Goal: Obtain resource: Obtain resource

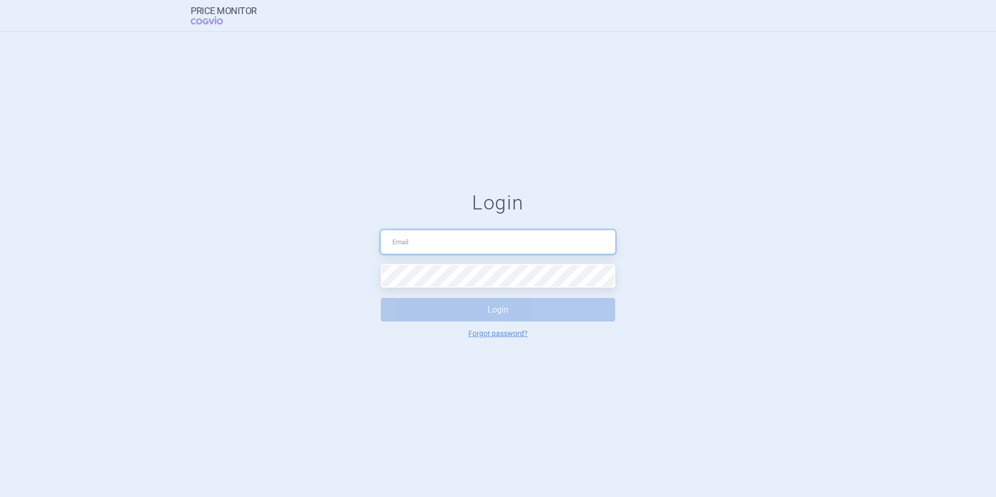
click at [414, 244] on input "text" at bounding box center [498, 241] width 235 height 23
type input "[PERSON_NAME][EMAIL_ADDRESS][DOMAIN_NAME]"
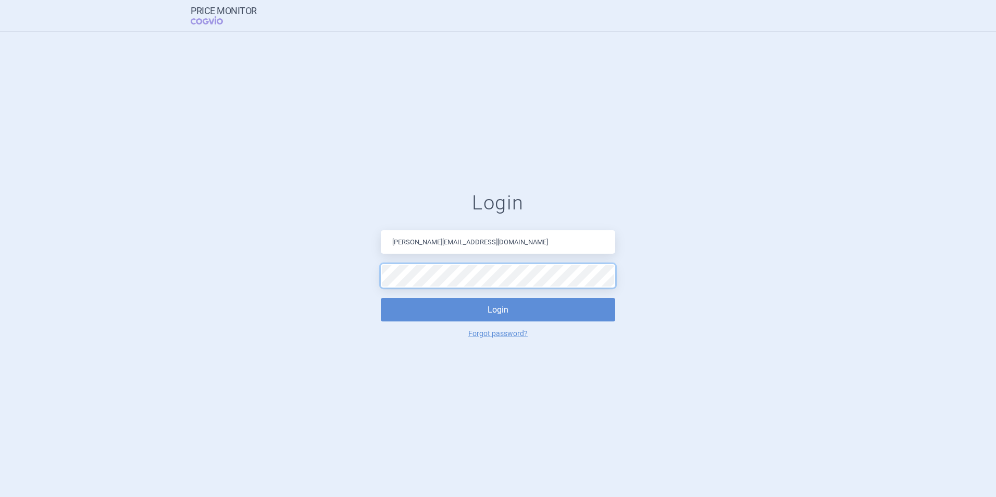
click at [381, 298] on button "Login" at bounding box center [498, 309] width 235 height 23
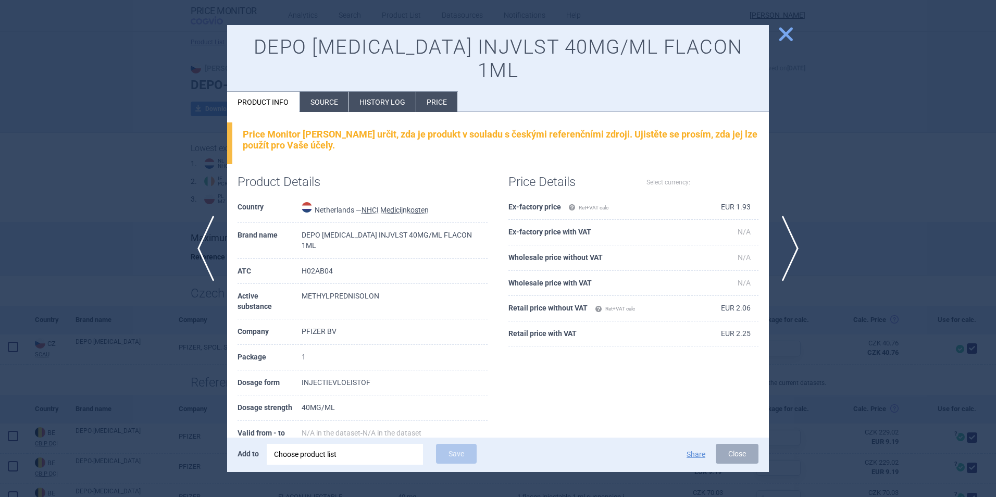
select select "EUR"
click at [785, 33] on span "close" at bounding box center [786, 34] width 18 height 18
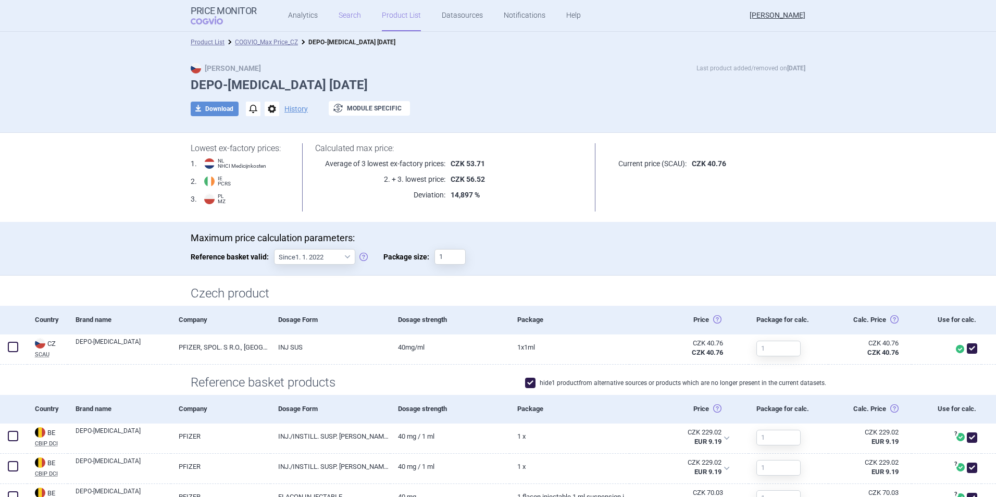
click at [346, 15] on link "Search" at bounding box center [350, 15] width 22 height 31
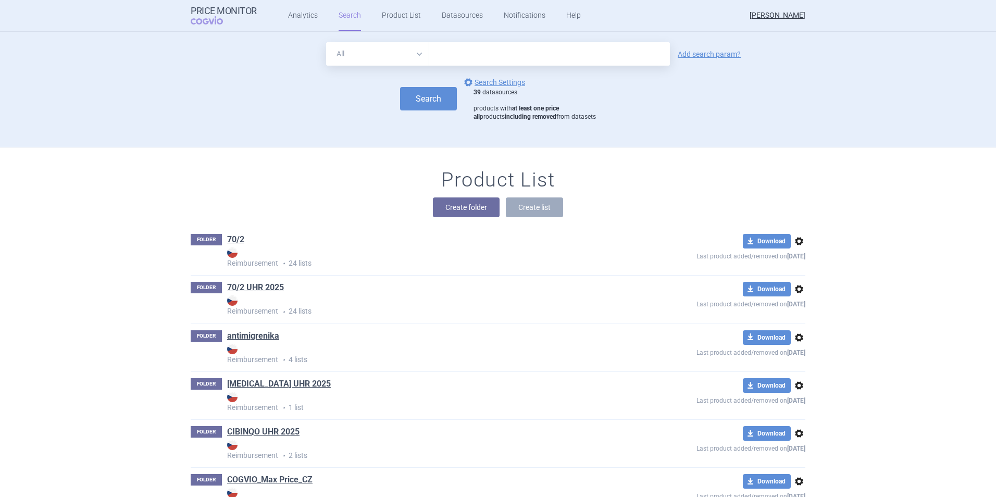
click at [466, 59] on input "text" at bounding box center [549, 53] width 241 height 23
type input "[MEDICAL_DATA]"
click button "Search" at bounding box center [428, 98] width 57 height 23
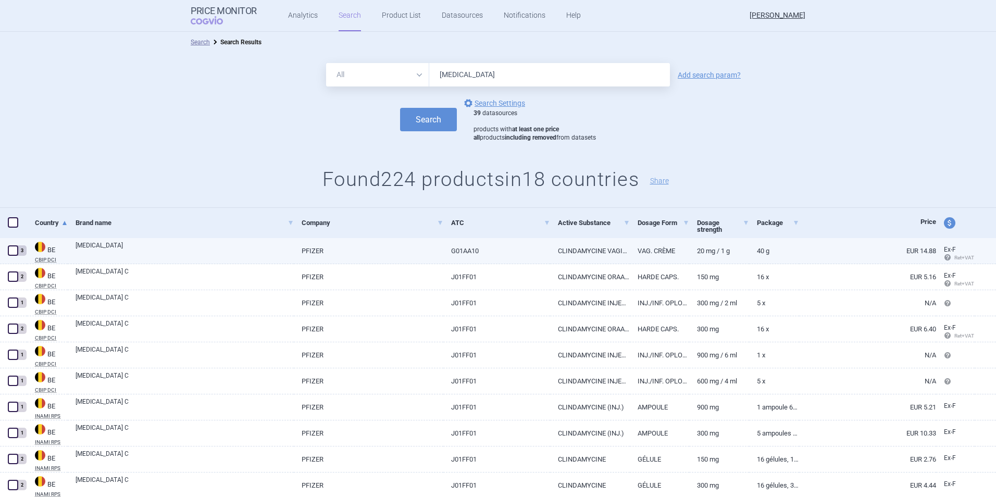
click at [14, 250] on span at bounding box center [13, 250] width 10 height 10
checkbox input "true"
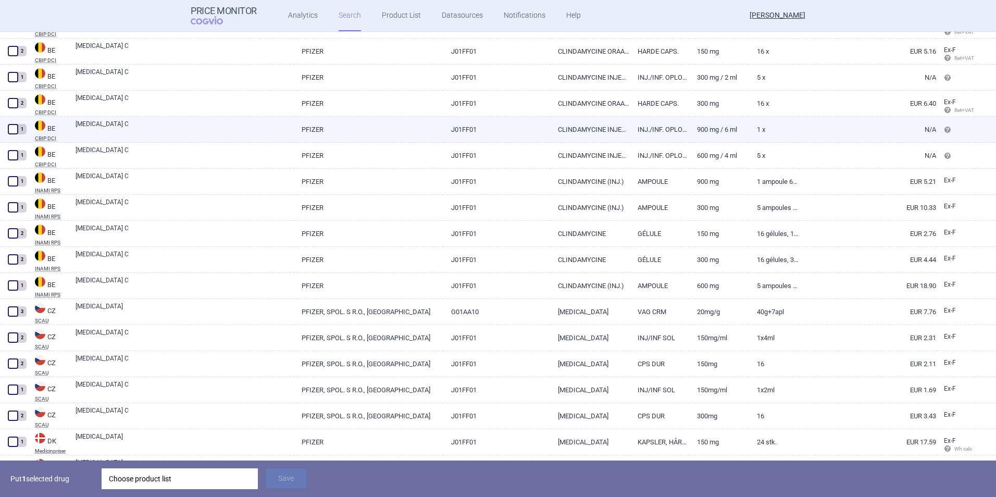
scroll to position [228, 0]
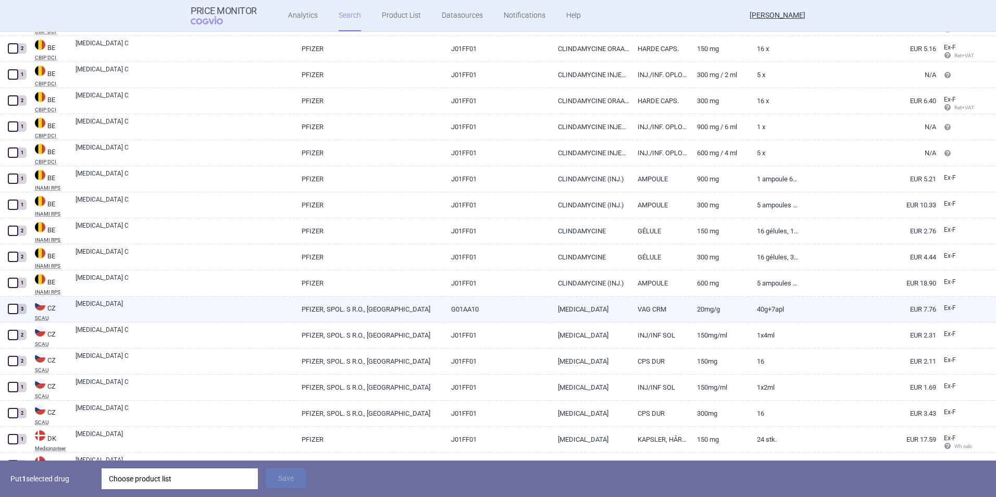
click at [11, 310] on span at bounding box center [13, 309] width 10 height 10
checkbox input "true"
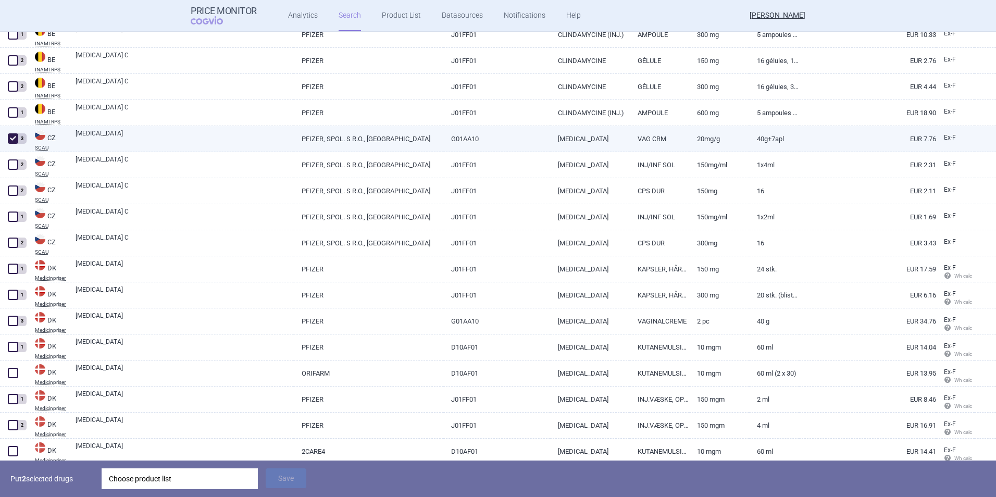
scroll to position [400, 0]
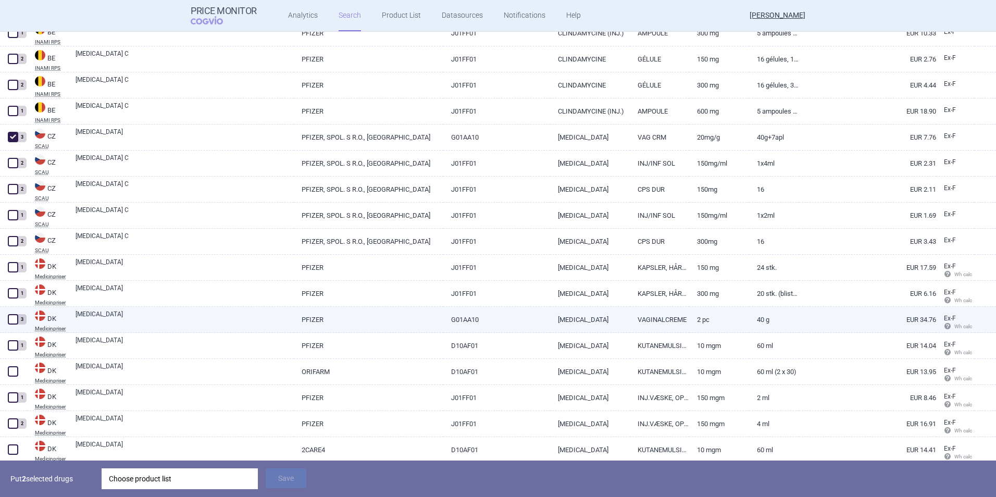
click at [13, 317] on span at bounding box center [13, 319] width 10 height 10
checkbox input "true"
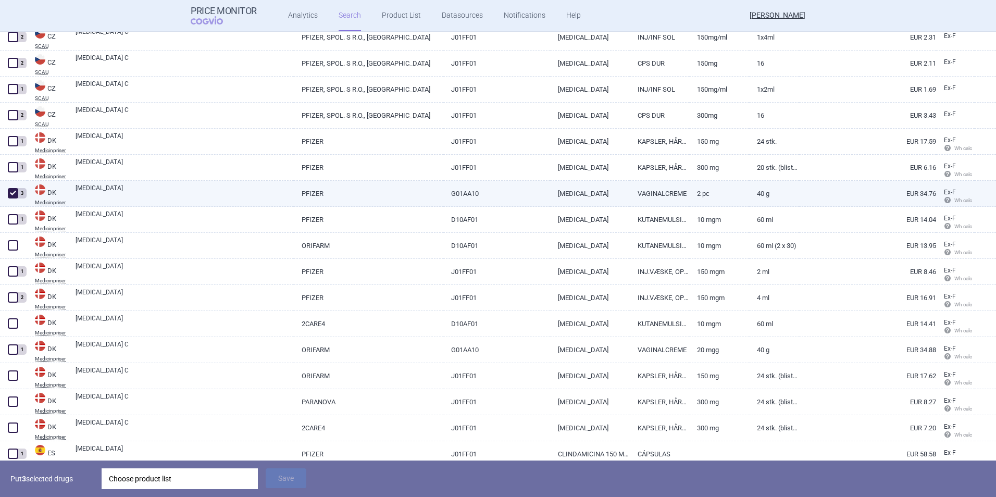
scroll to position [528, 0]
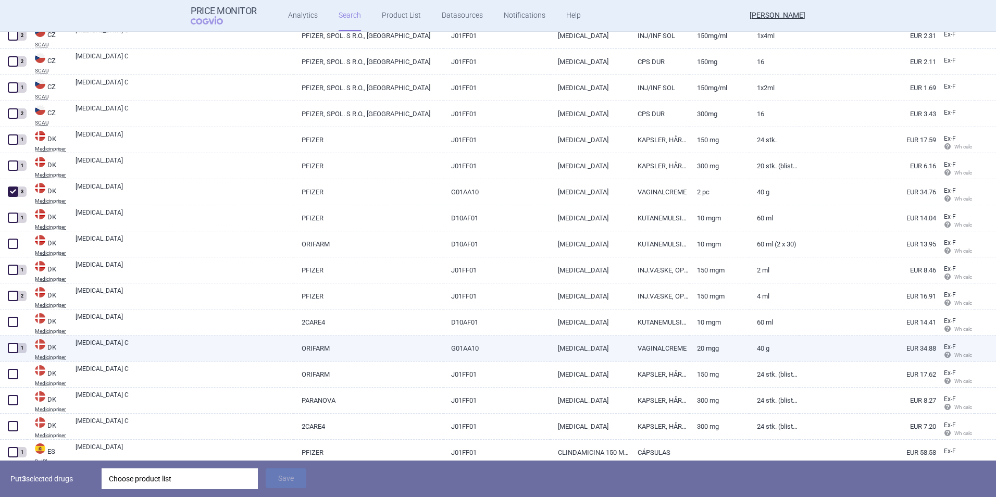
click at [13, 346] on span at bounding box center [13, 348] width 10 height 10
checkbox input "true"
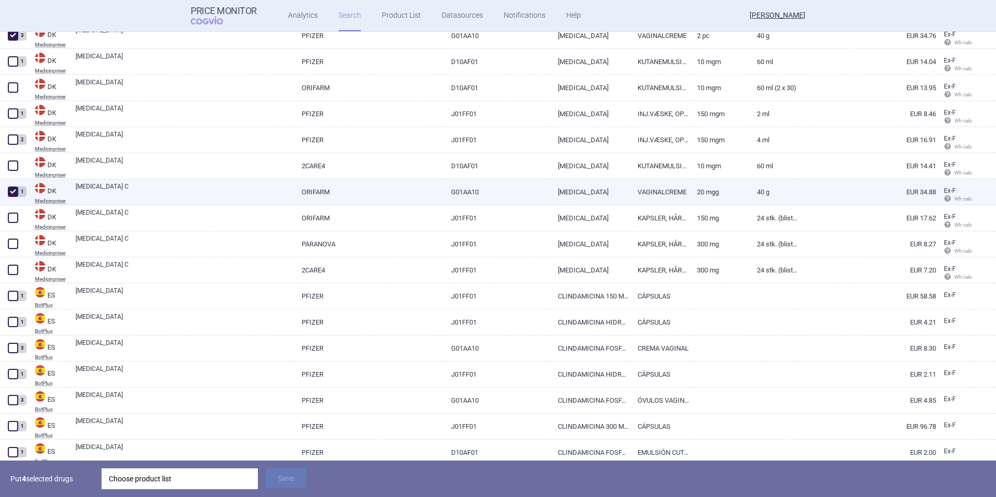
scroll to position [685, 0]
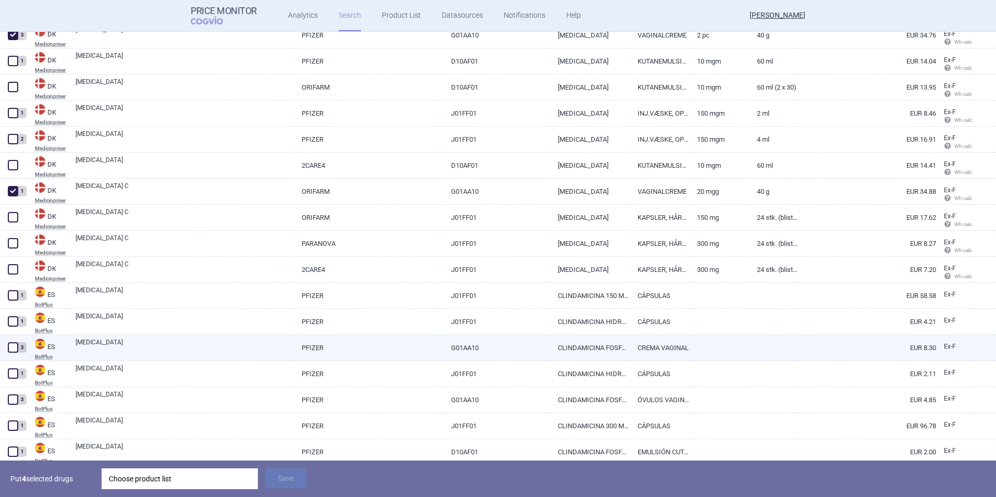
click at [14, 349] on span at bounding box center [13, 347] width 10 height 10
checkbox input "true"
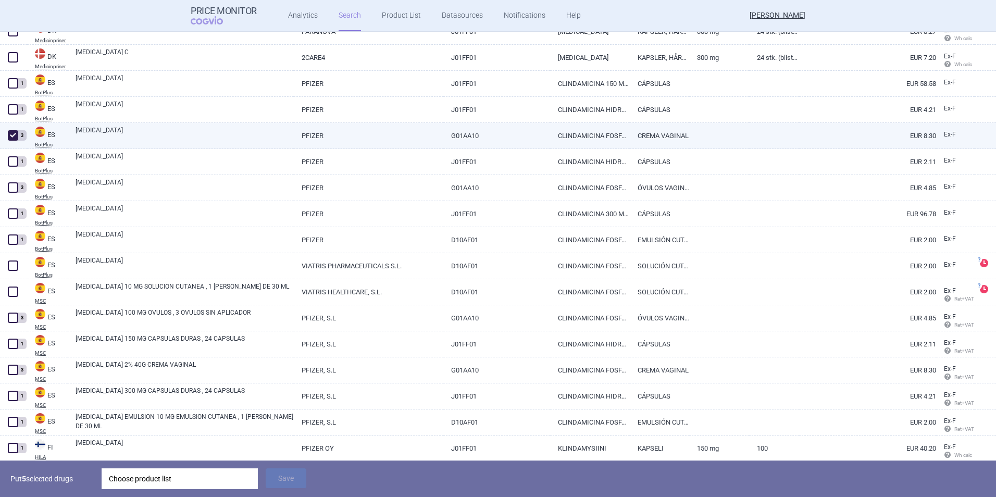
scroll to position [898, 0]
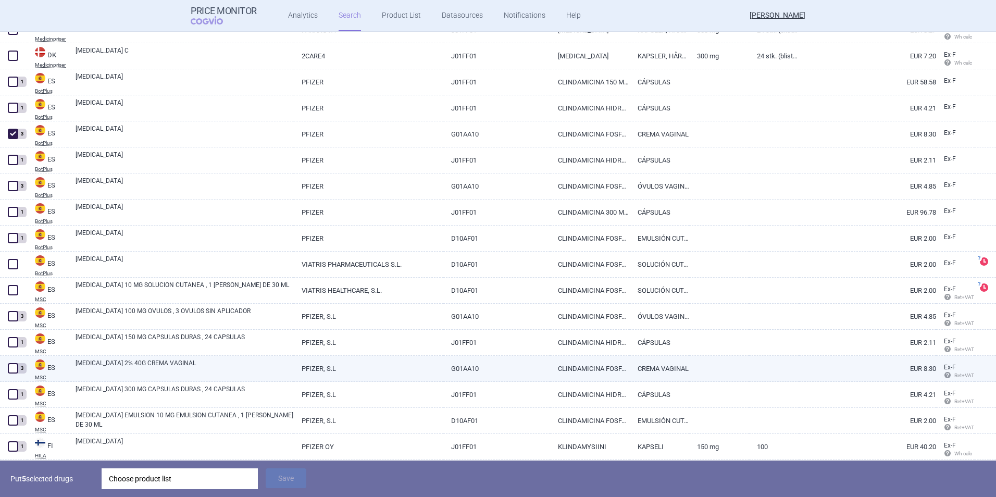
click at [11, 367] on span at bounding box center [13, 368] width 10 height 10
checkbox input "true"
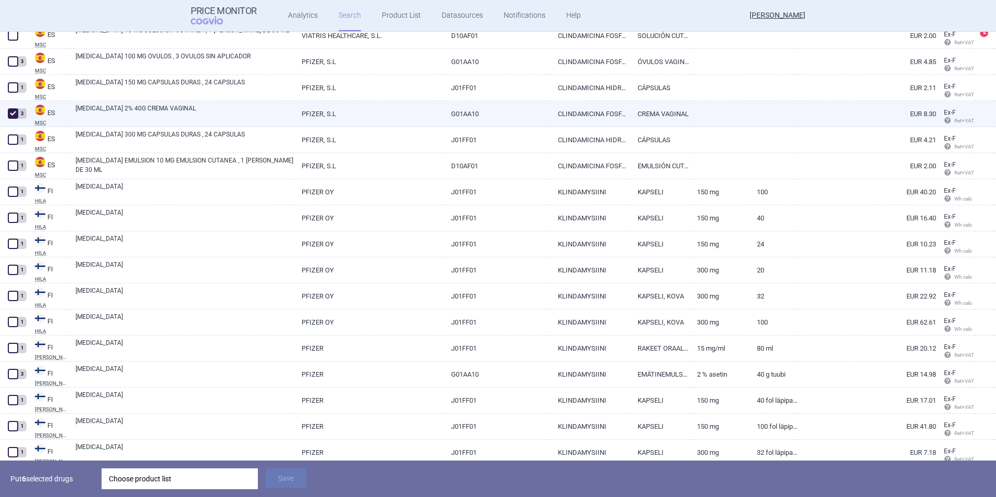
scroll to position [1154, 0]
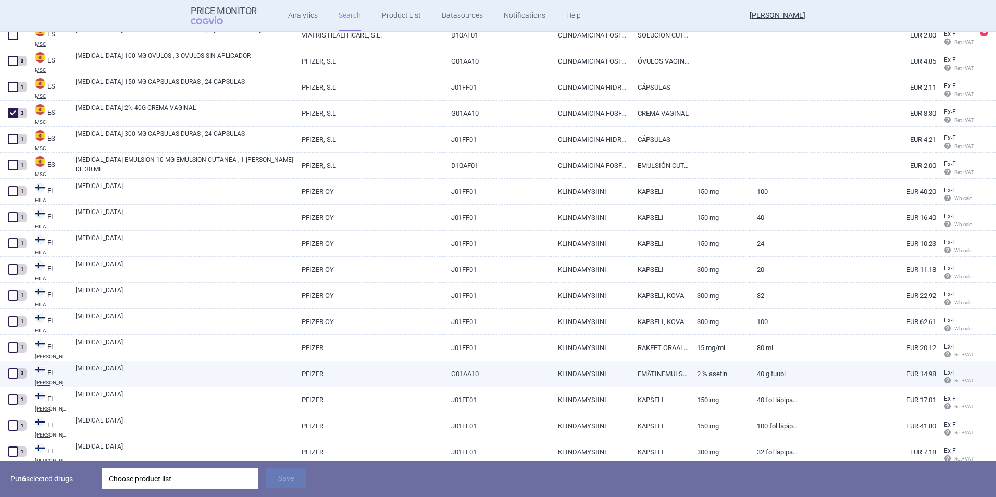
click at [12, 373] on span at bounding box center [13, 373] width 10 height 10
checkbox input "true"
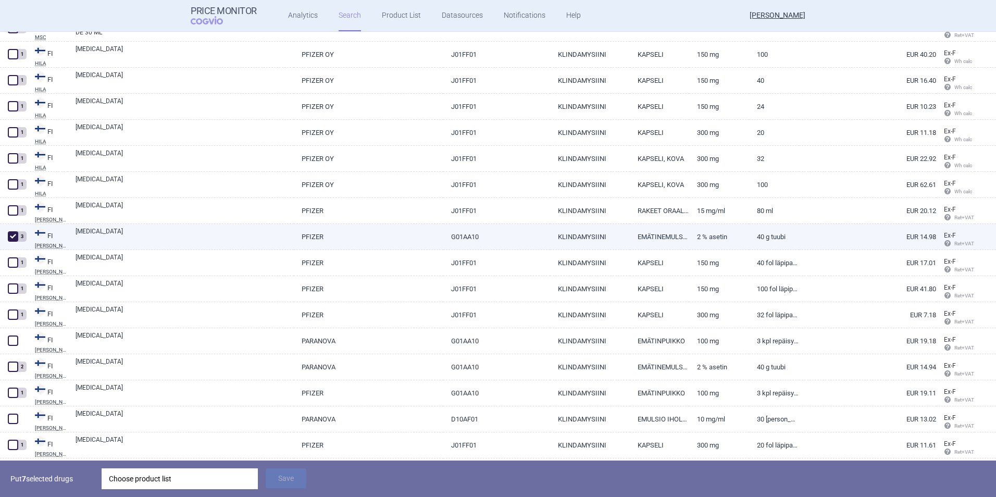
scroll to position [1291, 0]
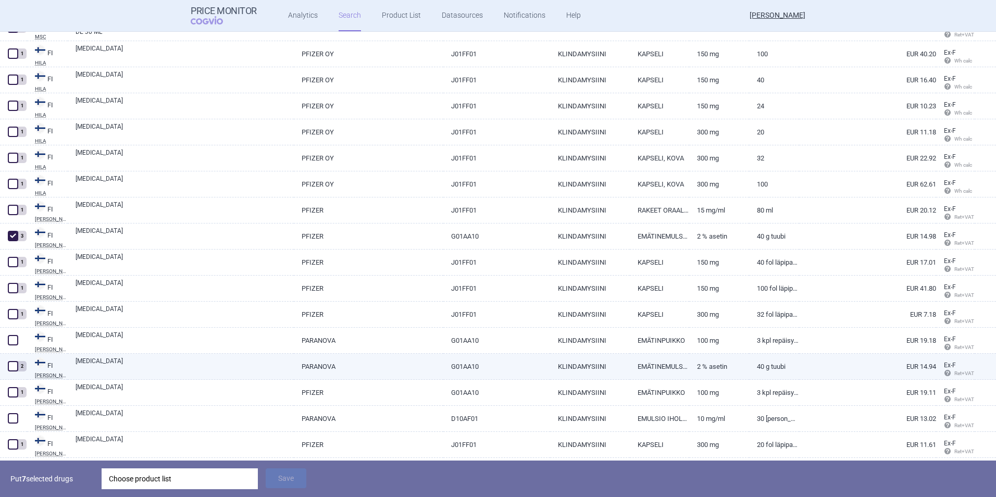
click at [13, 365] on span at bounding box center [13, 366] width 10 height 10
checkbox input "true"
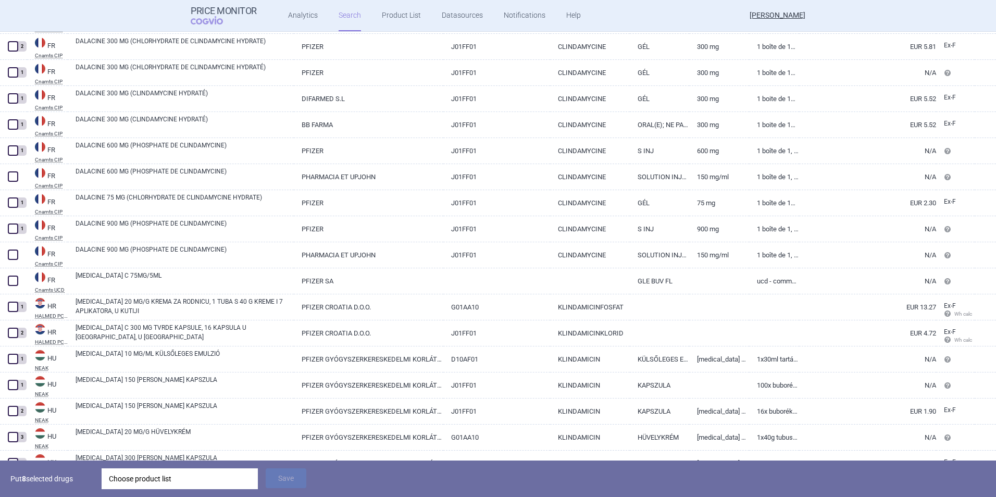
scroll to position [2212, 0]
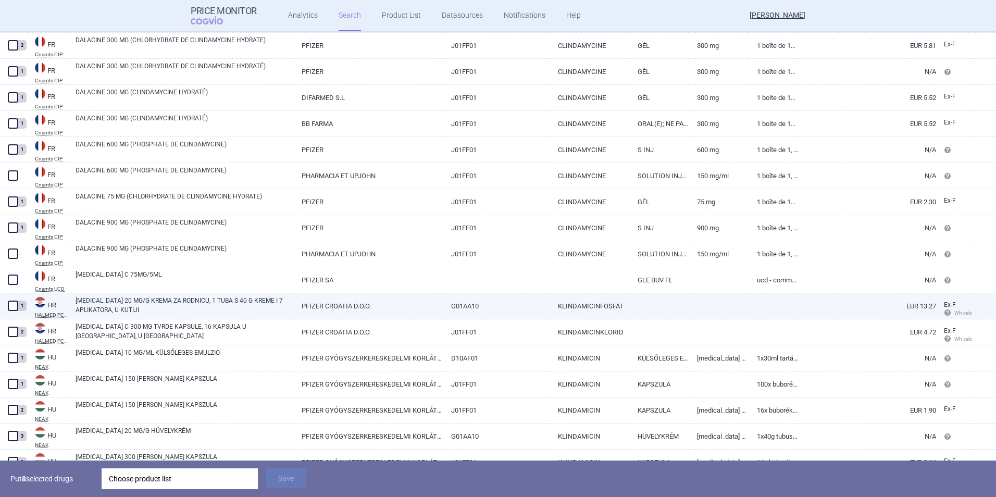
click at [16, 304] on span at bounding box center [13, 306] width 10 height 10
checkbox input "true"
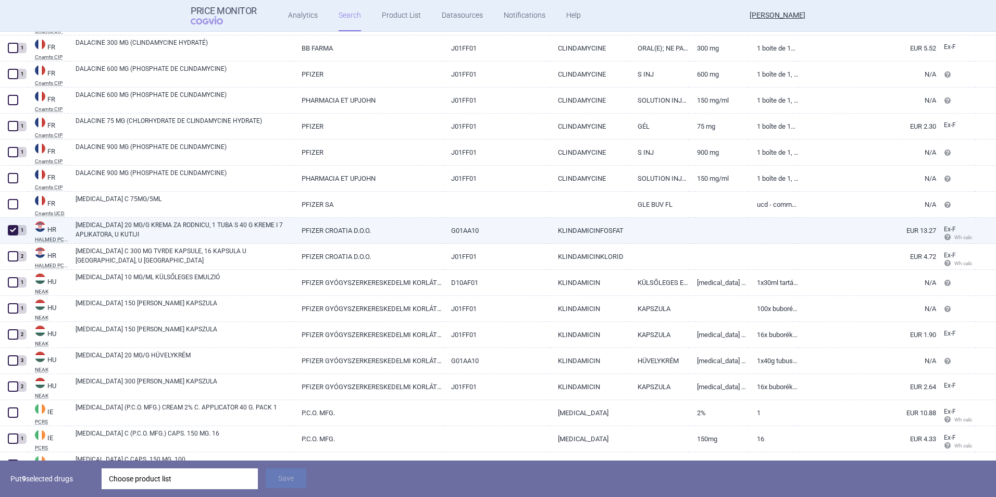
scroll to position [2288, 0]
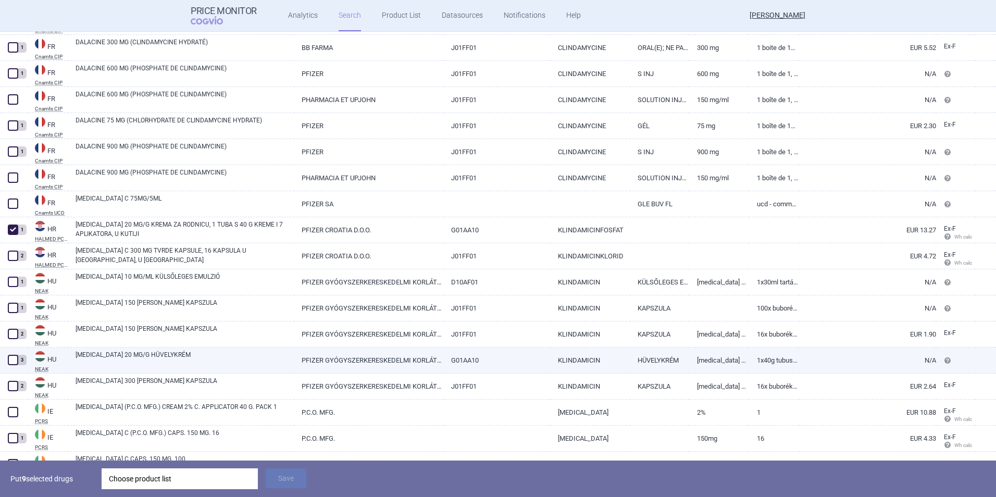
click at [10, 362] on span at bounding box center [13, 360] width 10 height 10
checkbox input "true"
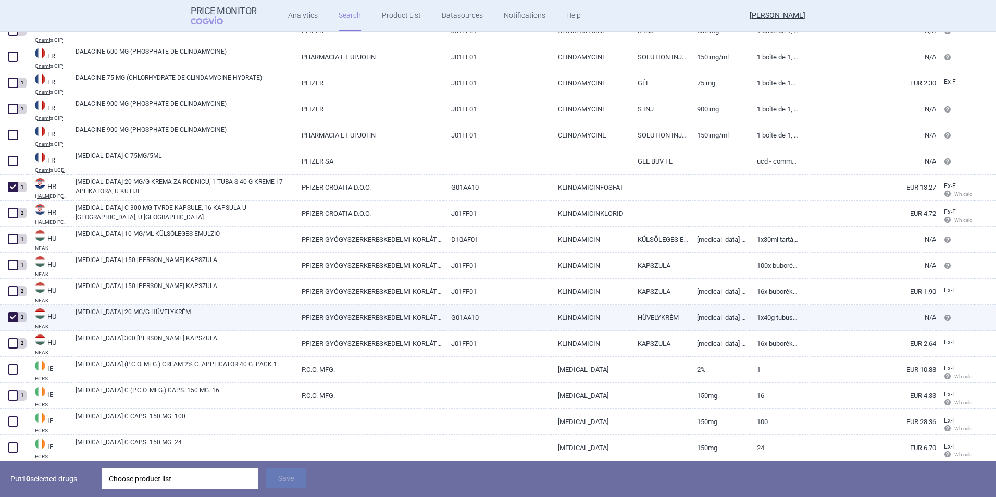
scroll to position [2331, 0]
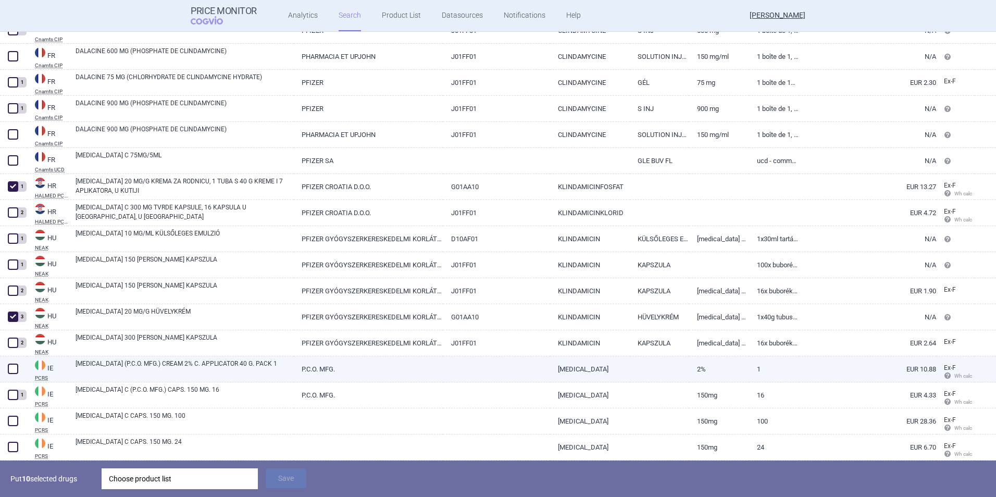
click at [13, 369] on span at bounding box center [13, 369] width 10 height 10
checkbox input "true"
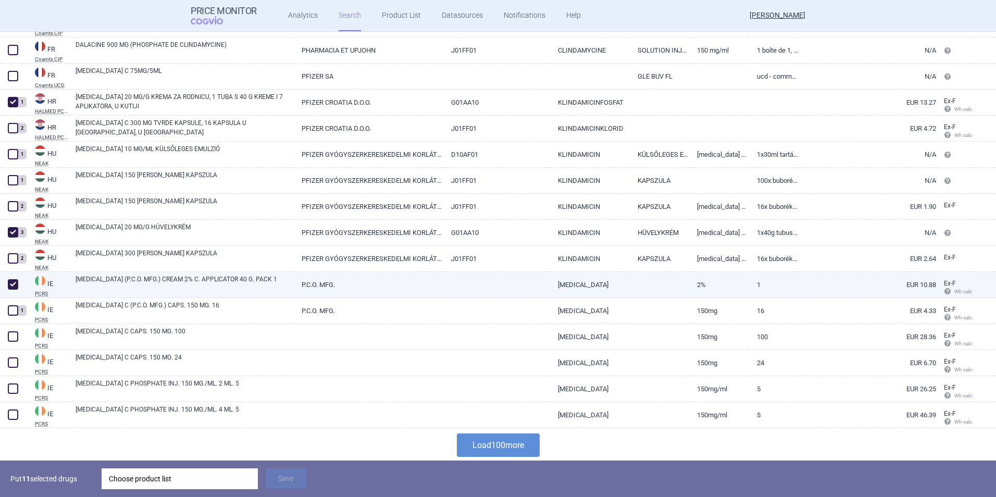
scroll to position [2417, 0]
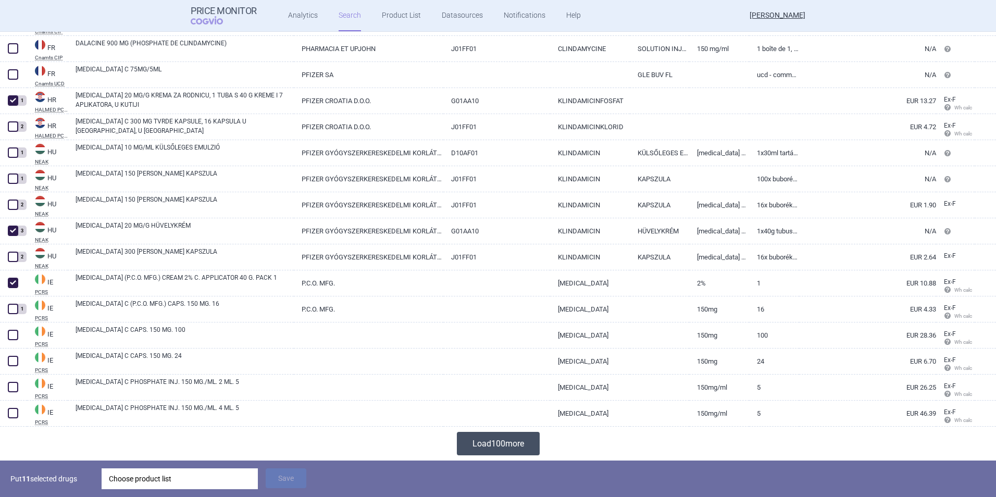
click at [457, 451] on button "Load 100 more" at bounding box center [498, 443] width 83 height 23
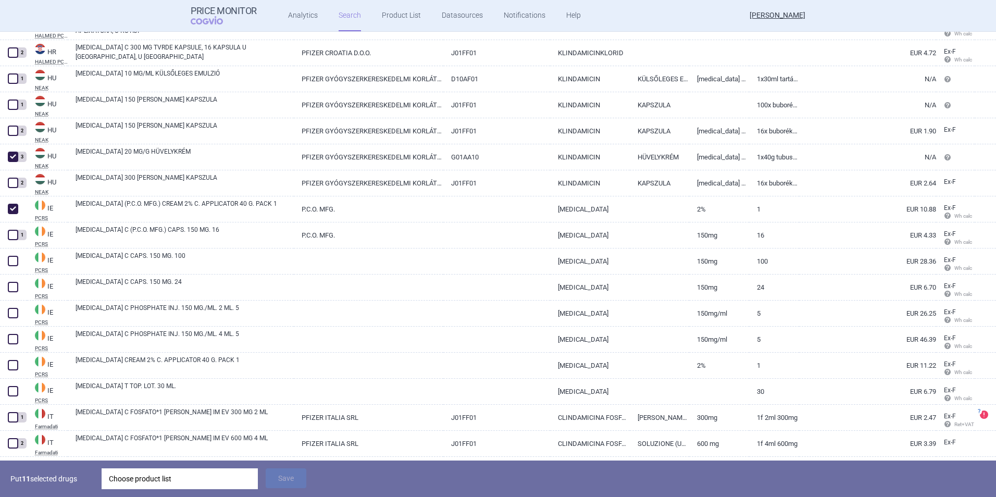
scroll to position [2499, 0]
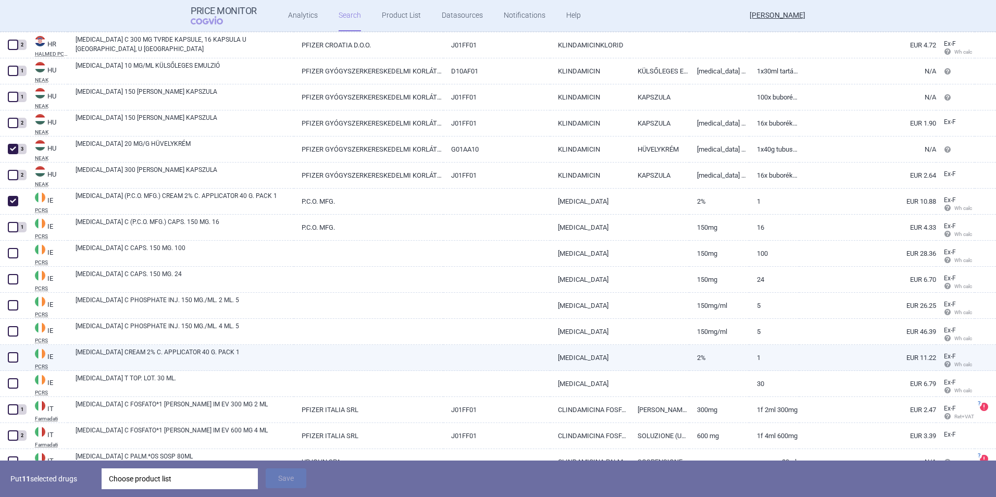
click at [13, 357] on span at bounding box center [13, 357] width 10 height 10
checkbox input "true"
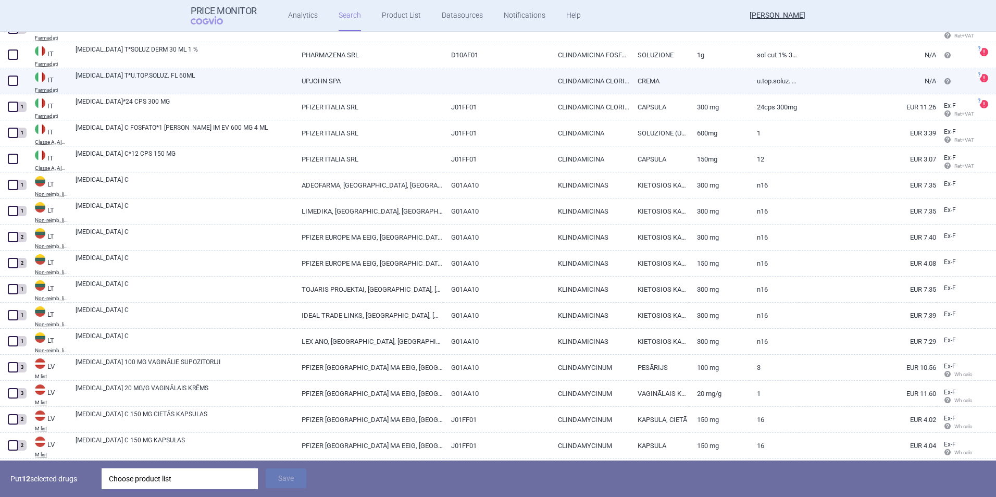
scroll to position [3167, 0]
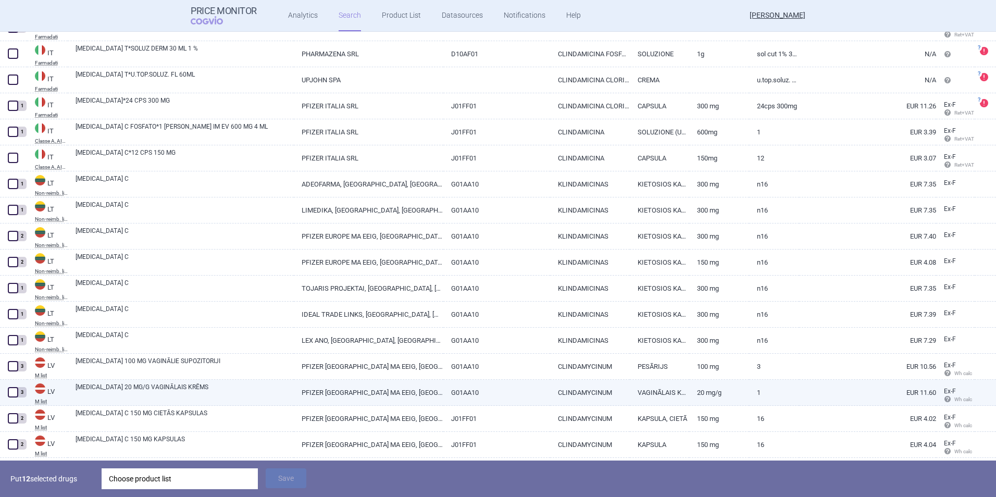
click at [11, 392] on span at bounding box center [13, 392] width 10 height 10
checkbox input "true"
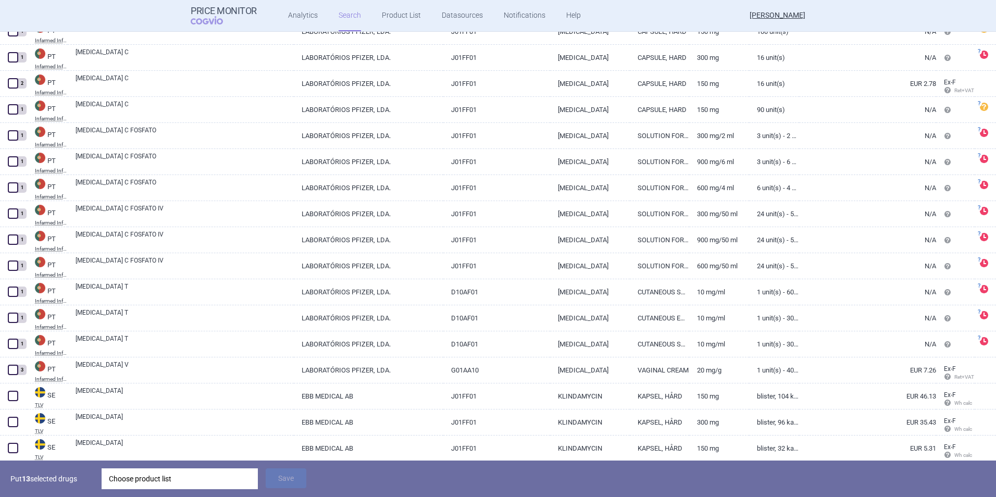
scroll to position [4754, 0]
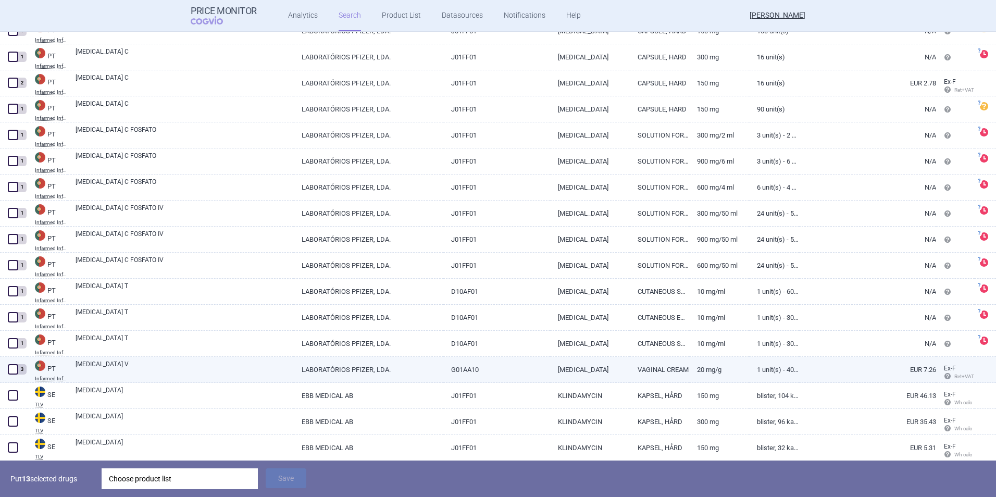
click at [12, 372] on span at bounding box center [13, 369] width 10 height 10
checkbox input "true"
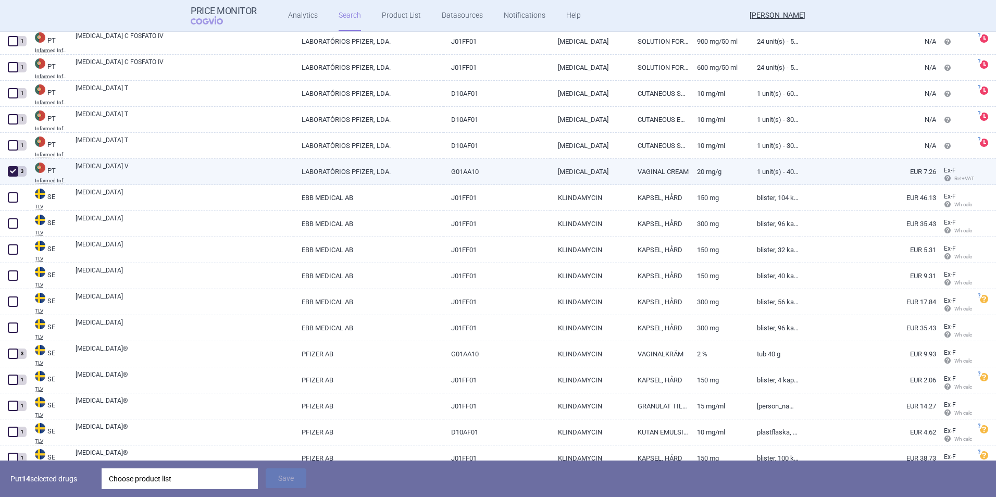
scroll to position [4957, 0]
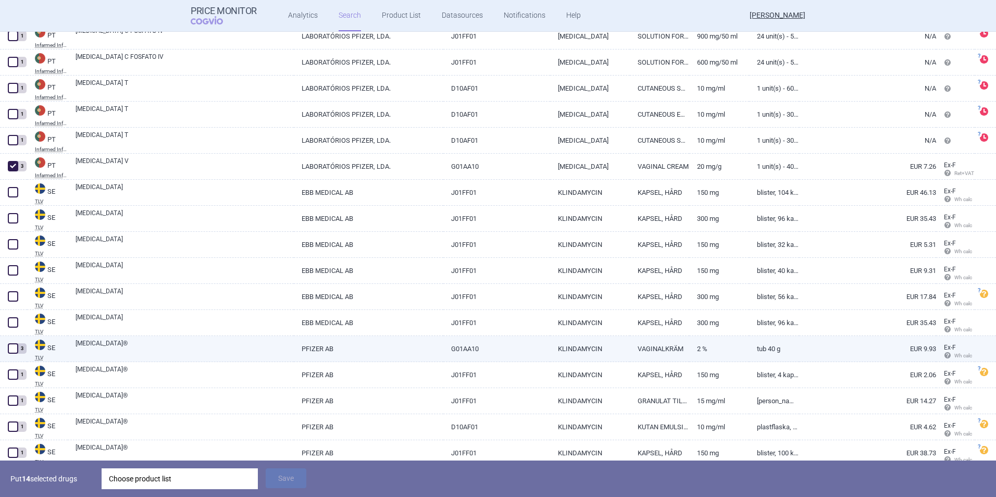
click at [14, 345] on span at bounding box center [13, 348] width 10 height 10
checkbox input "true"
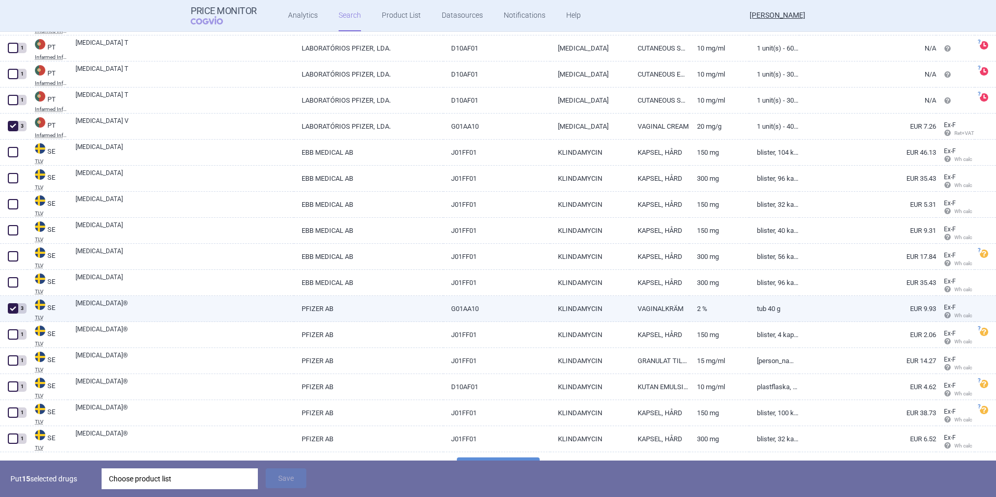
scroll to position [5023, 0]
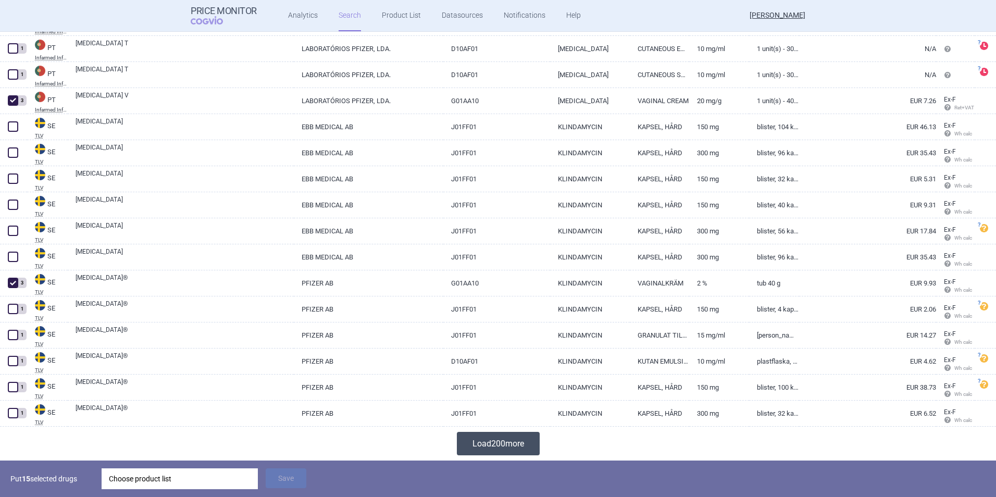
click at [486, 440] on button "Load 200 more" at bounding box center [498, 443] width 83 height 23
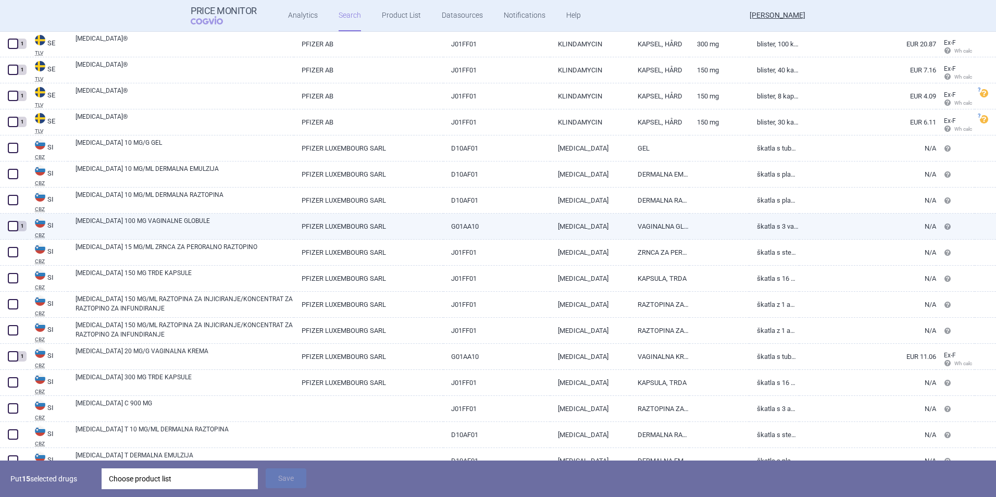
scroll to position [5497, 0]
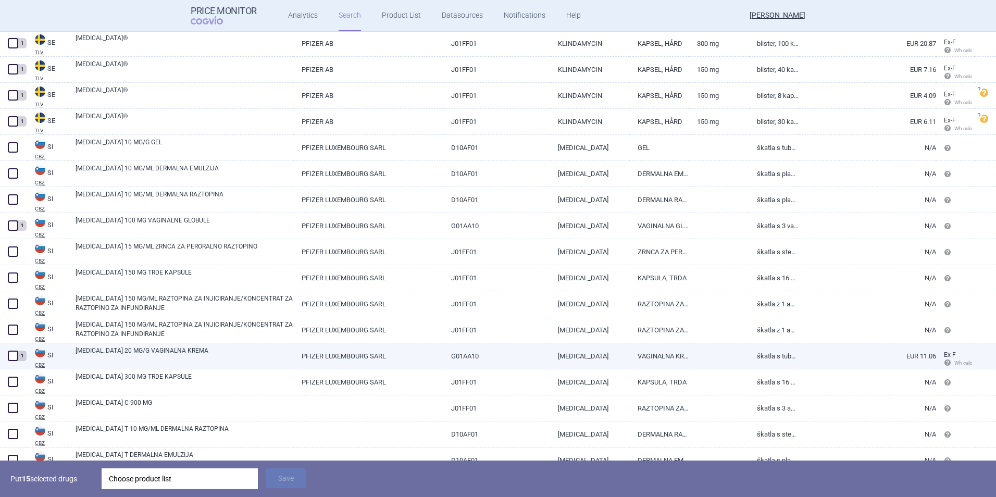
click at [14, 359] on span at bounding box center [13, 356] width 10 height 10
checkbox input "true"
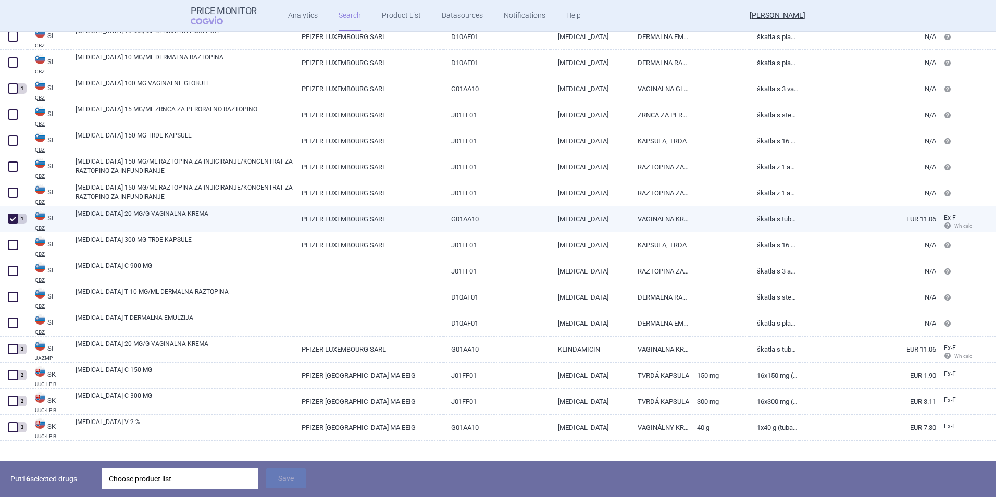
scroll to position [5634, 0]
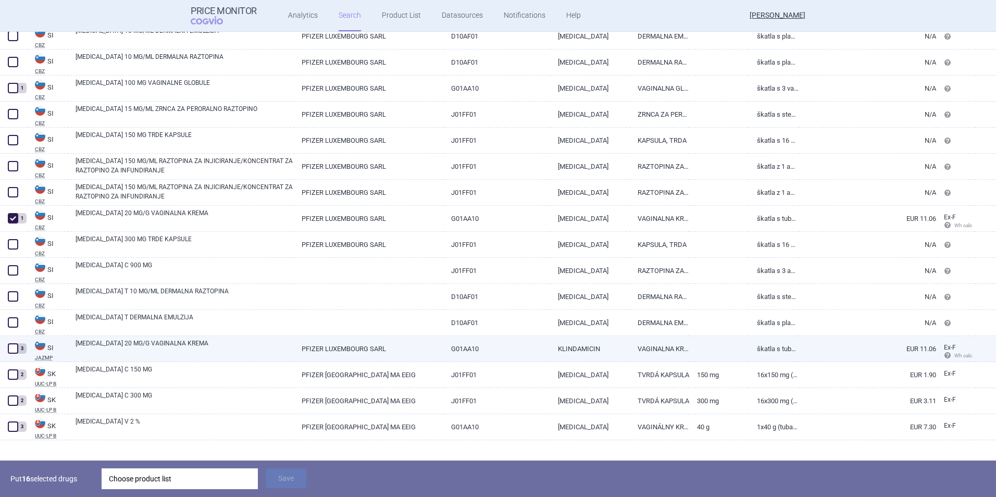
click at [11, 344] on span at bounding box center [13, 348] width 10 height 10
checkbox input "true"
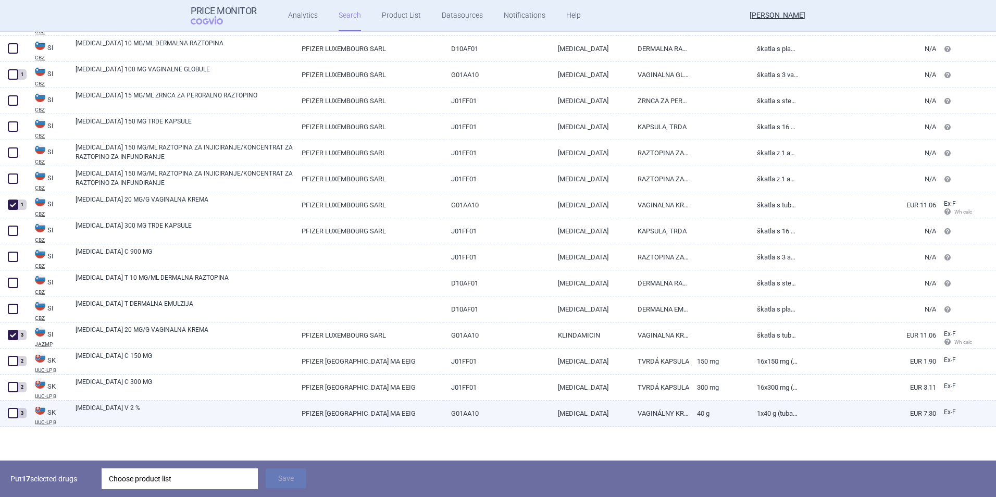
click at [14, 412] on span at bounding box center [13, 413] width 10 height 10
checkbox input "true"
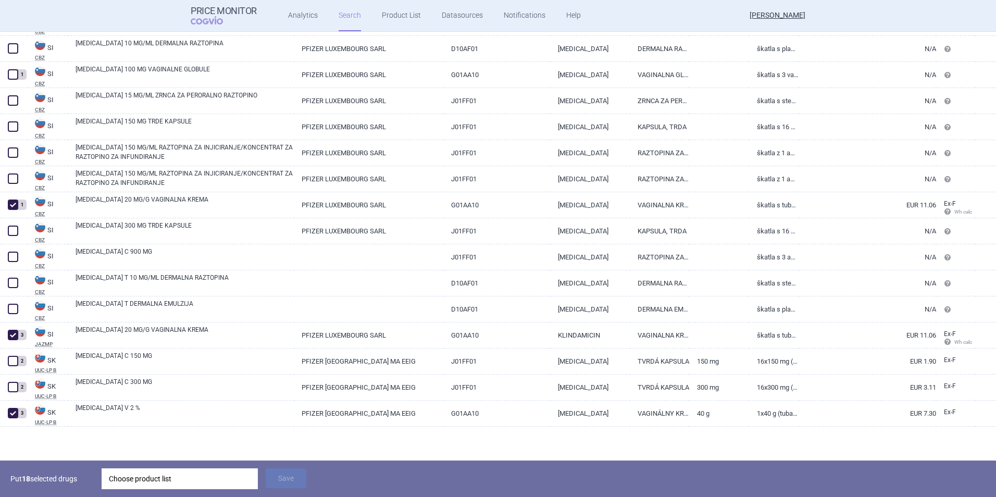
click at [159, 482] on div "Choose product list" at bounding box center [180, 478] width 142 height 21
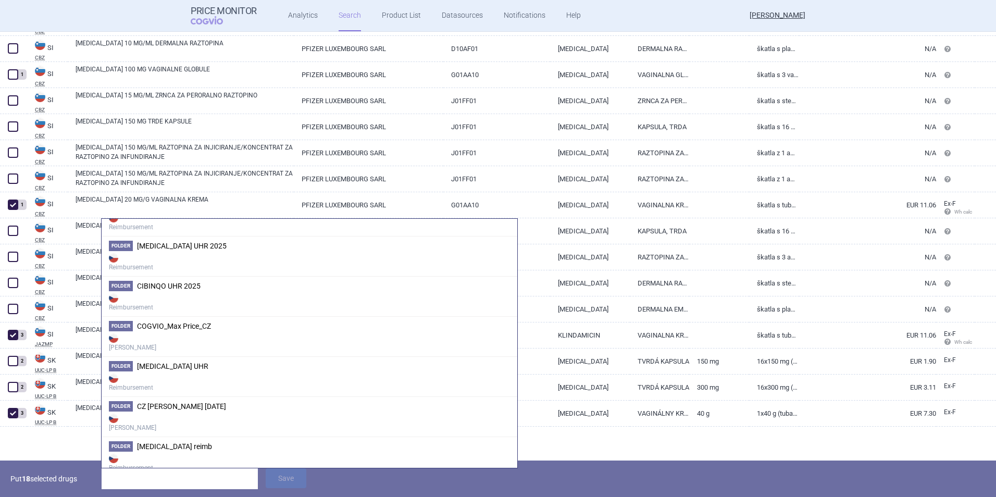
scroll to position [162, 0]
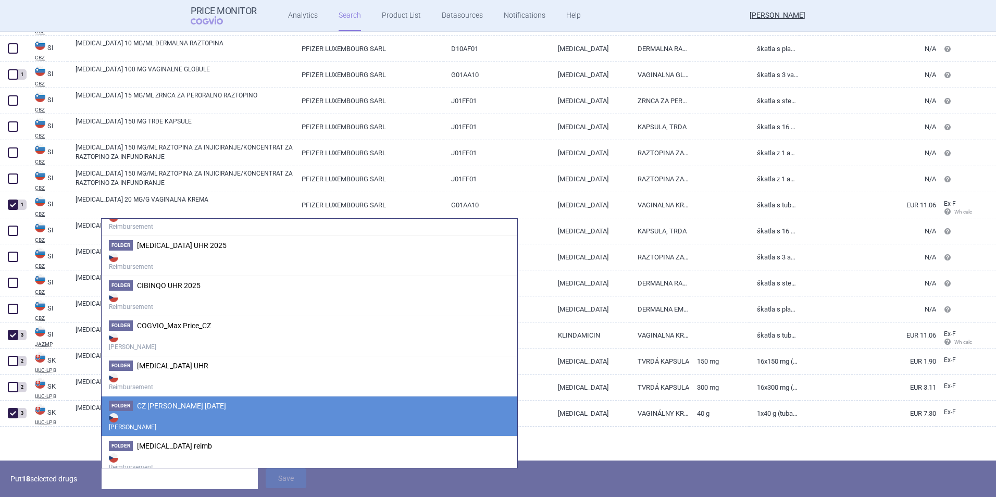
click at [187, 411] on li "Folder CZ MAX PRICE [DATE] [PERSON_NAME]" at bounding box center [310, 416] width 416 height 40
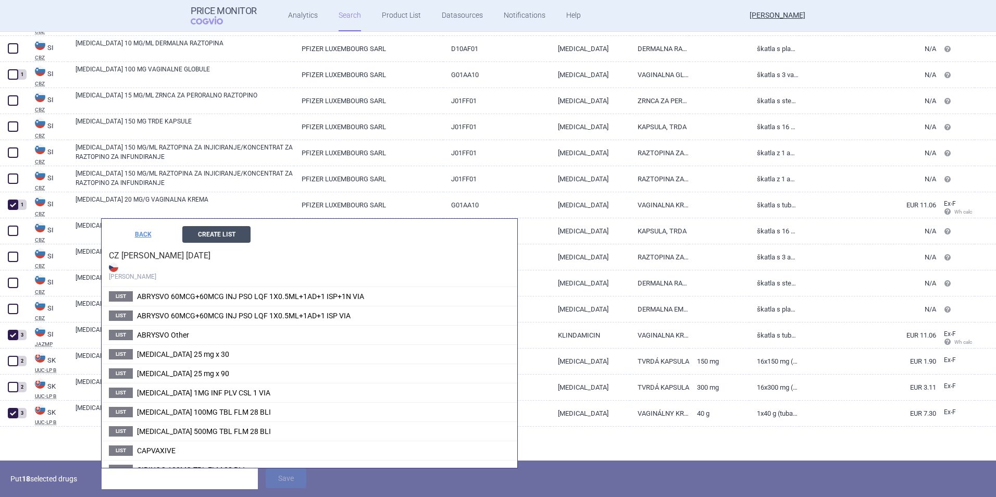
click at [223, 237] on button "Create List" at bounding box center [216, 234] width 68 height 17
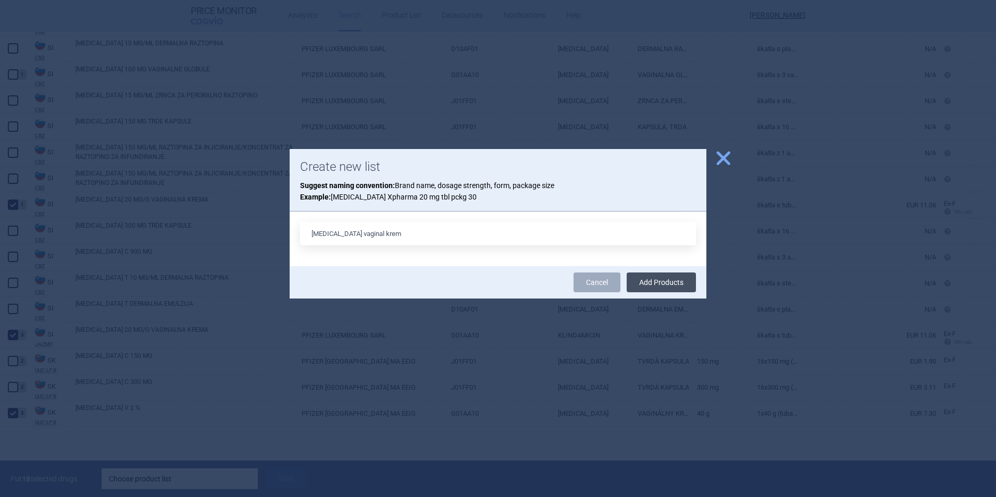
type input "[MEDICAL_DATA] vaginal krem"
click at [668, 284] on button "Add Products" at bounding box center [661, 283] width 69 height 20
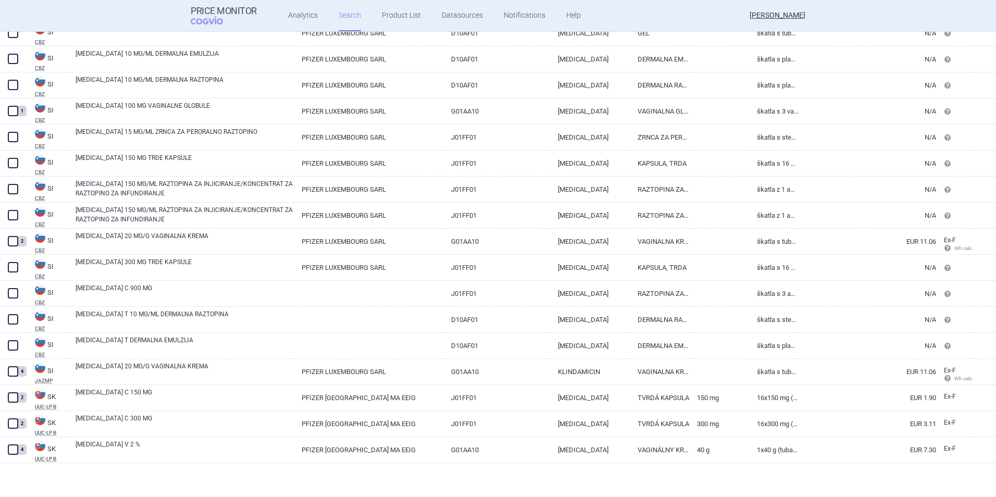
scroll to position [5612, 0]
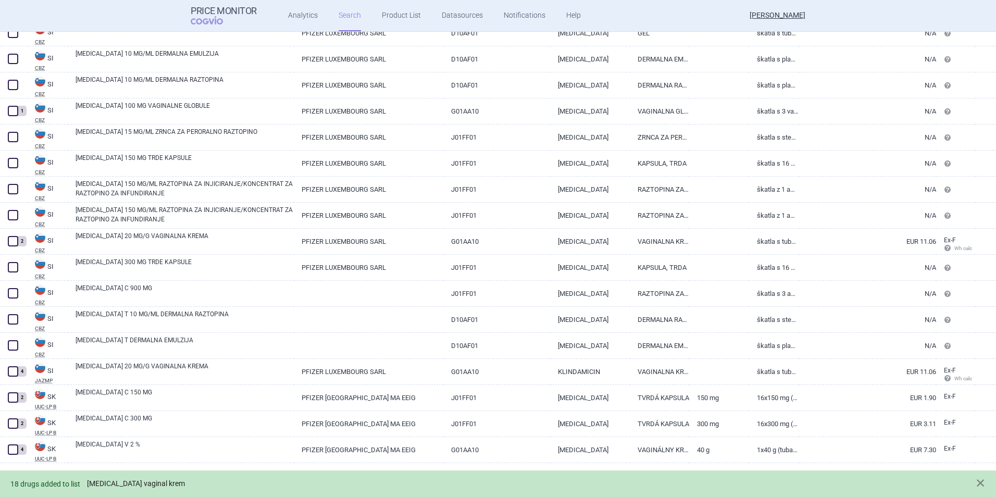
click at [134, 481] on link "[MEDICAL_DATA] vaginal krem" at bounding box center [136, 483] width 98 height 9
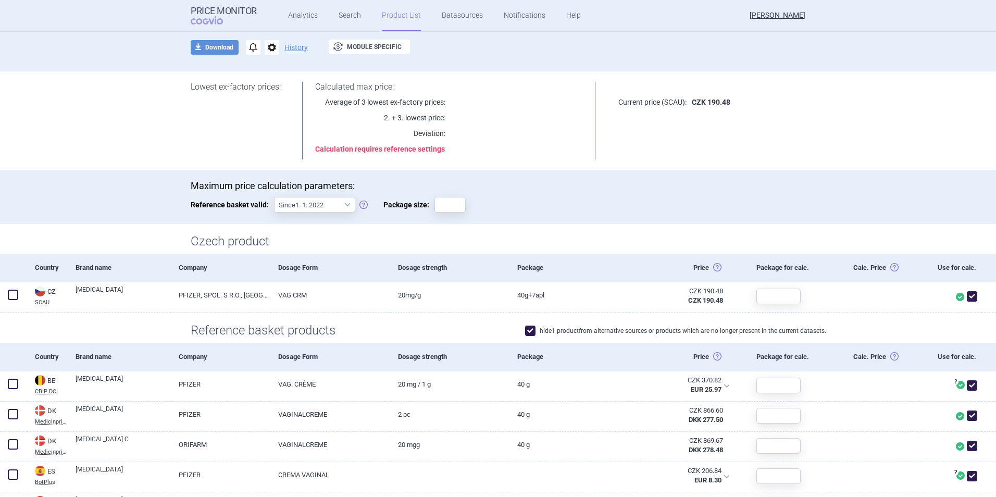
scroll to position [62, 0]
click at [447, 201] on input "Package size:" at bounding box center [450, 204] width 31 height 16
type input "1"
click at [467, 201] on div "Maximum price calculation parameters: Reference basket valid: Since 1. 1. 2022 …" at bounding box center [498, 201] width 615 height 43
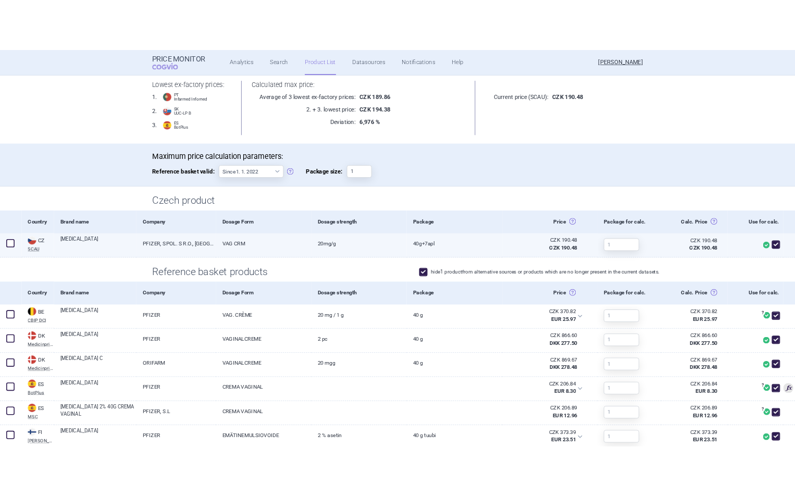
scroll to position [0, 0]
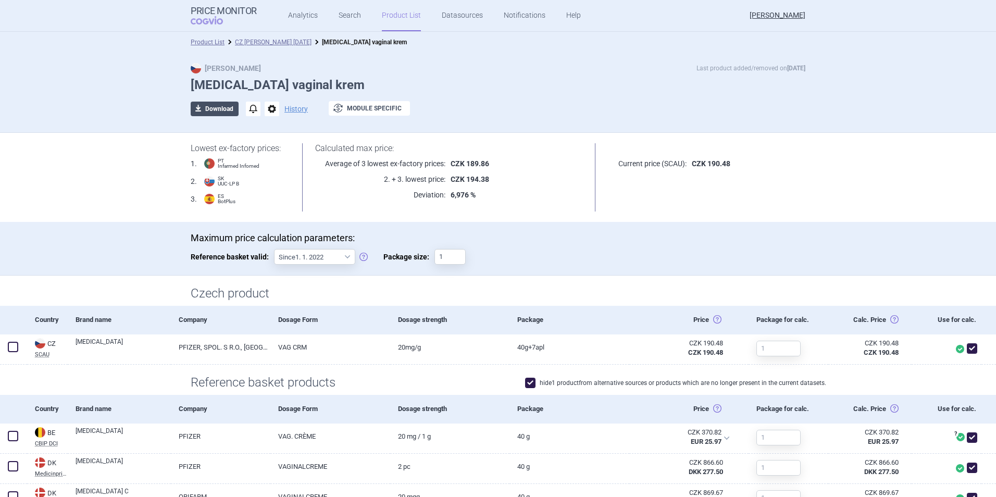
click at [214, 113] on button "download Download" at bounding box center [215, 109] width 48 height 15
select select "EUR"
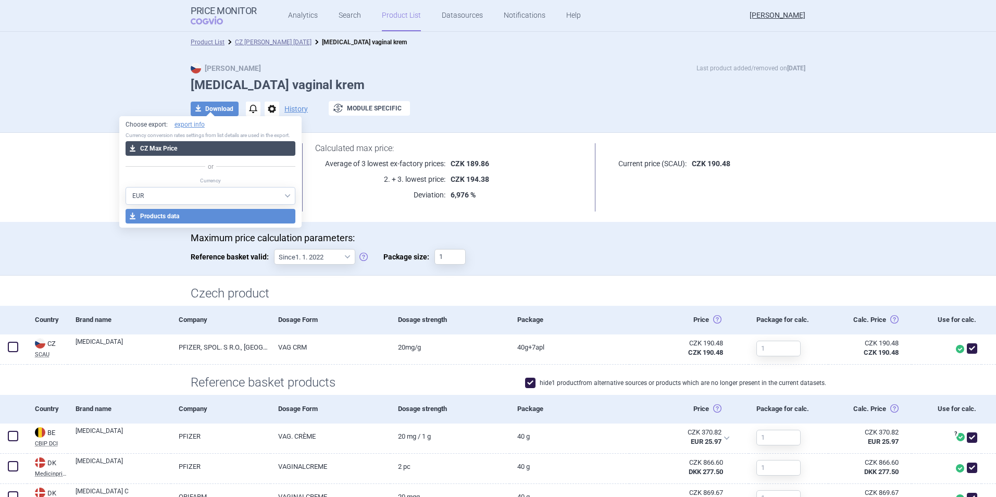
click at [231, 145] on button "download CZ Max Price" at bounding box center [211, 148] width 170 height 15
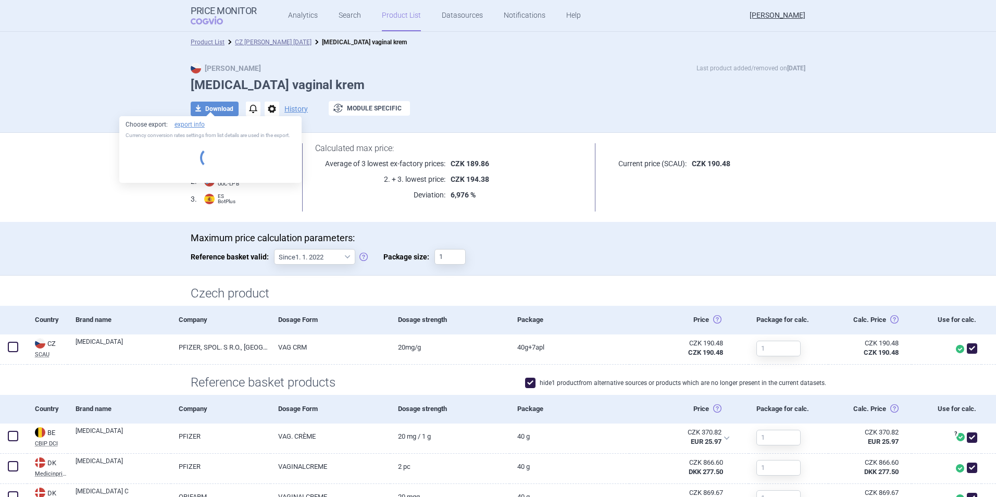
select select "EUR"
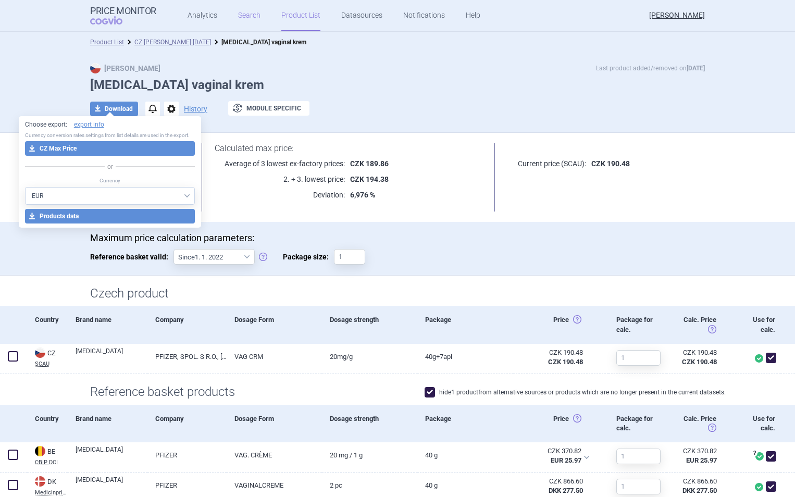
click at [251, 14] on link "Search" at bounding box center [249, 15] width 22 height 31
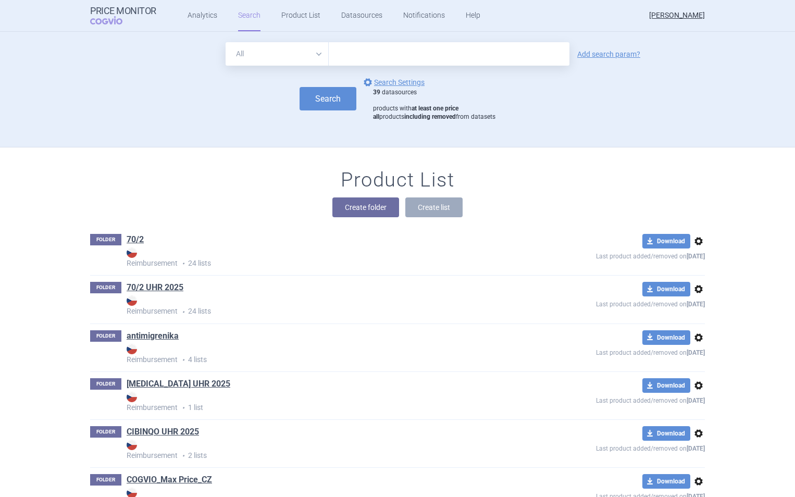
click at [385, 58] on input "text" at bounding box center [449, 53] width 241 height 23
type input "[MEDICAL_DATA]"
click button "Search" at bounding box center [328, 98] width 57 height 23
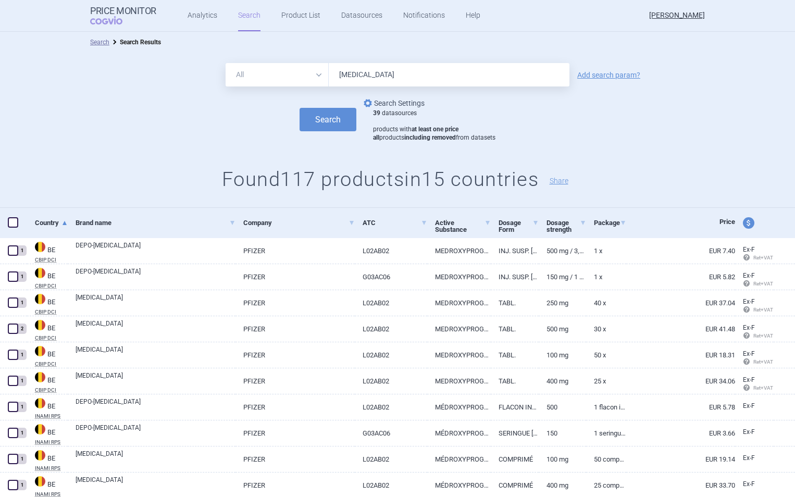
click at [404, 103] on link "options Search Settings" at bounding box center [393, 103] width 63 height 13
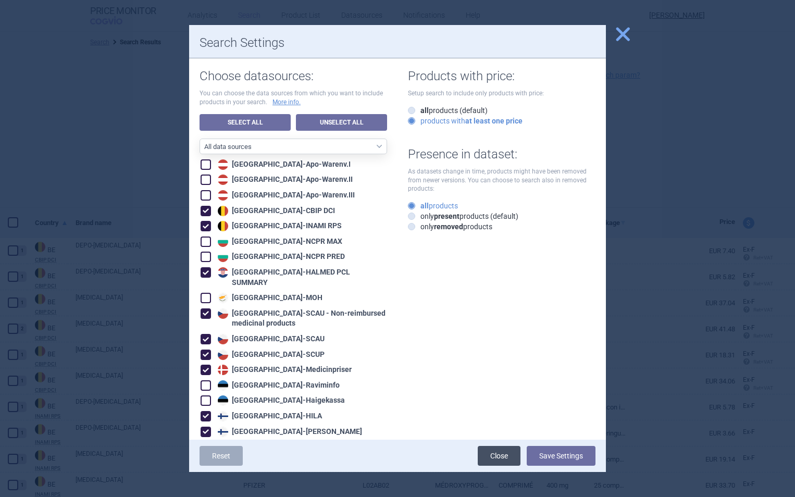
click at [498, 454] on link "Close" at bounding box center [499, 456] width 43 height 20
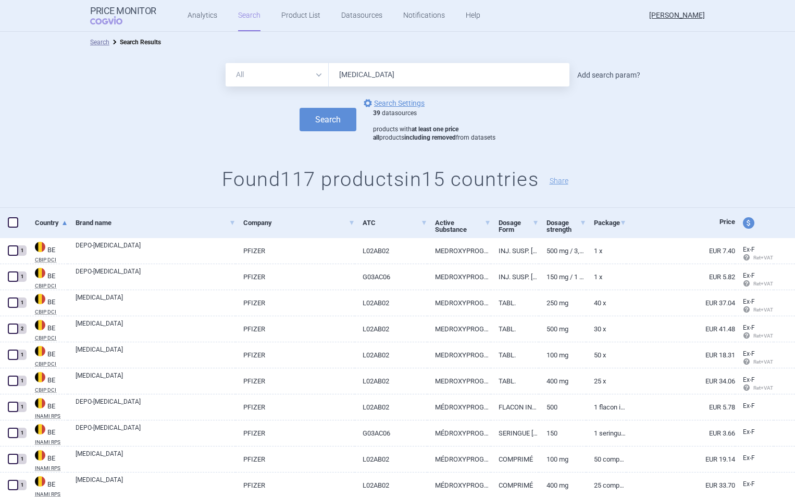
click at [594, 72] on link "Add search param?" at bounding box center [608, 74] width 63 height 7
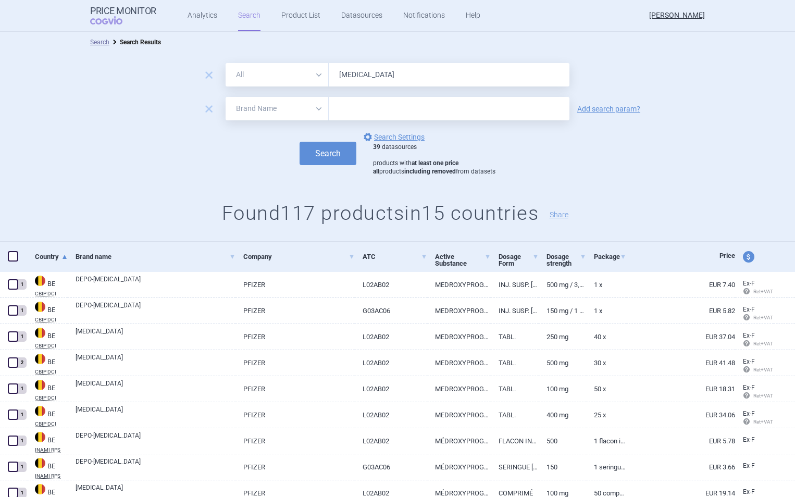
click at [308, 101] on select "All Brand Name ATC Company Active Substance Country Newer than" at bounding box center [277, 108] width 103 height 23
select select "mah"
click at [226, 97] on select "All Brand Name ATC Company Active Substance Country Newer than" at bounding box center [277, 108] width 103 height 23
click at [364, 109] on input "text" at bounding box center [449, 108] width 241 height 23
type input "pfizer"
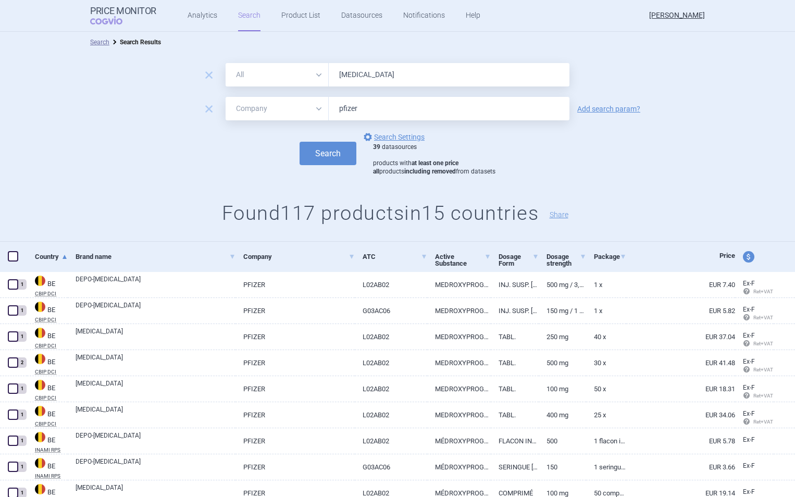
click at [300, 142] on button "Search" at bounding box center [328, 153] width 57 height 23
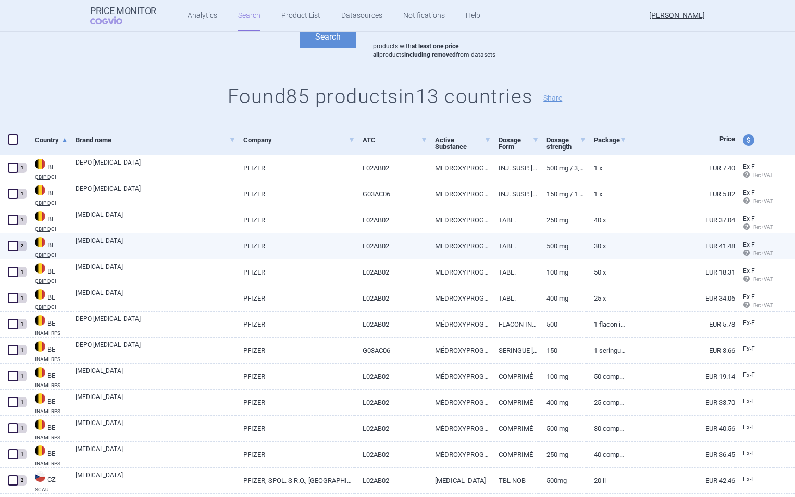
scroll to position [118, 0]
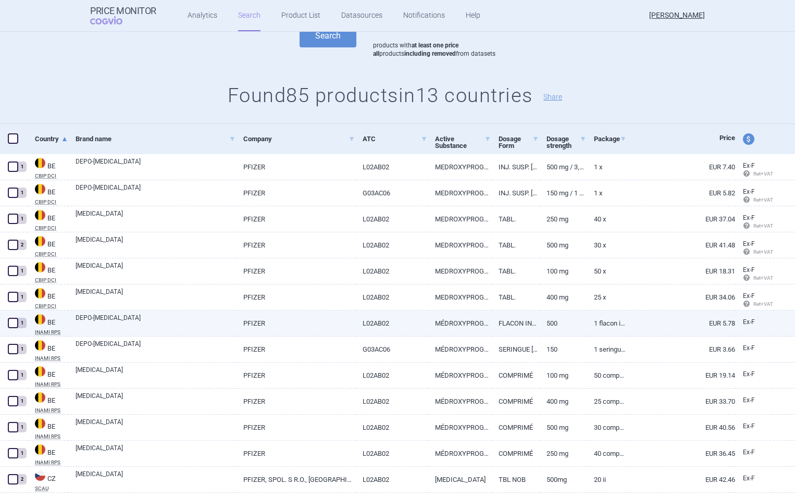
click at [600, 323] on link "1 flacon injectable 3,3 ml suspension injectable, 150 mg/ml" at bounding box center [606, 324] width 40 height 26
select select "EUR"
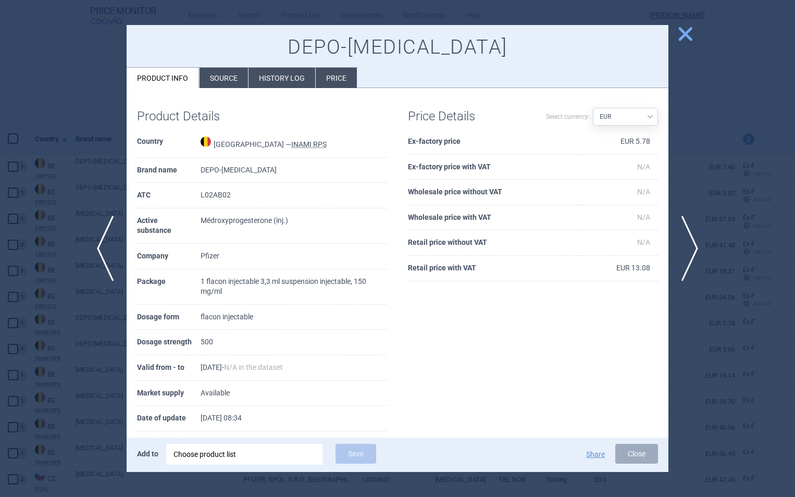
click at [683, 34] on span "close" at bounding box center [685, 34] width 18 height 18
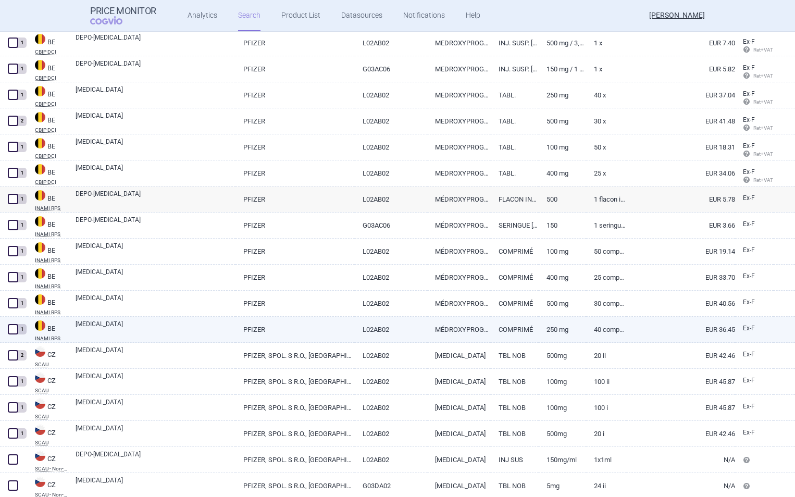
scroll to position [242, 0]
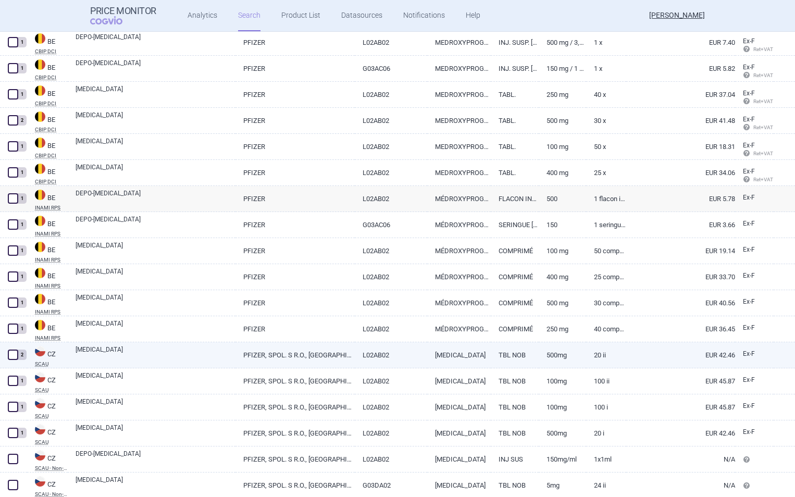
click at [13, 355] on span at bounding box center [13, 355] width 10 height 10
checkbox input "true"
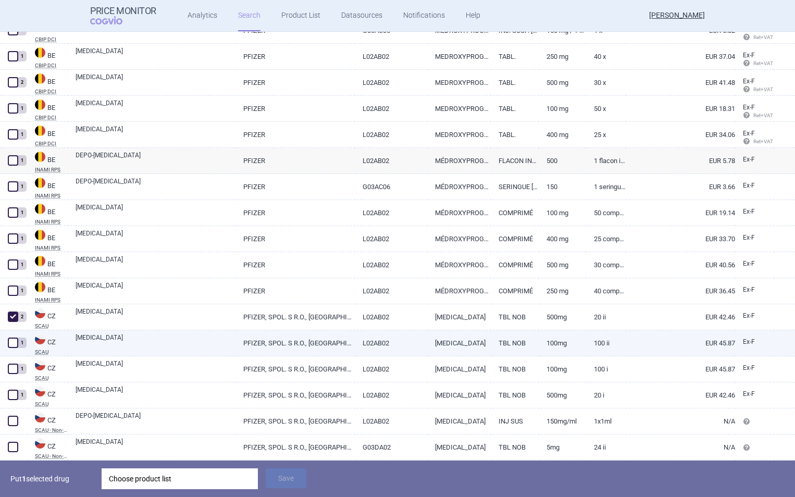
scroll to position [283, 0]
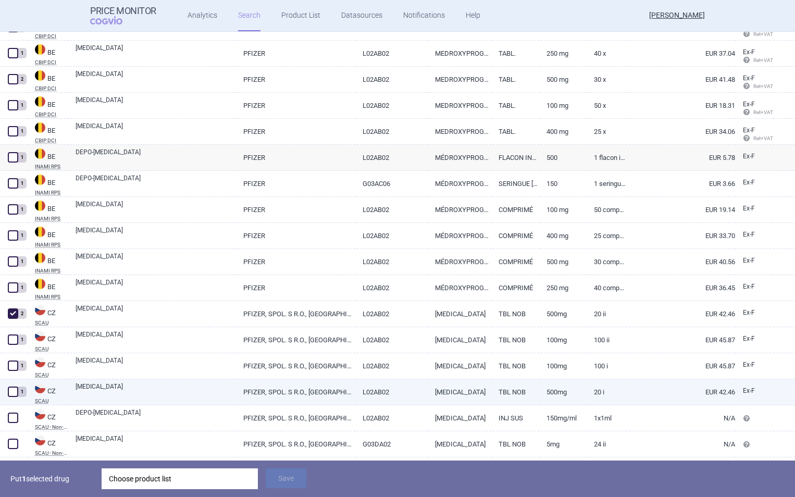
click at [14, 392] on span at bounding box center [13, 392] width 10 height 10
checkbox input "true"
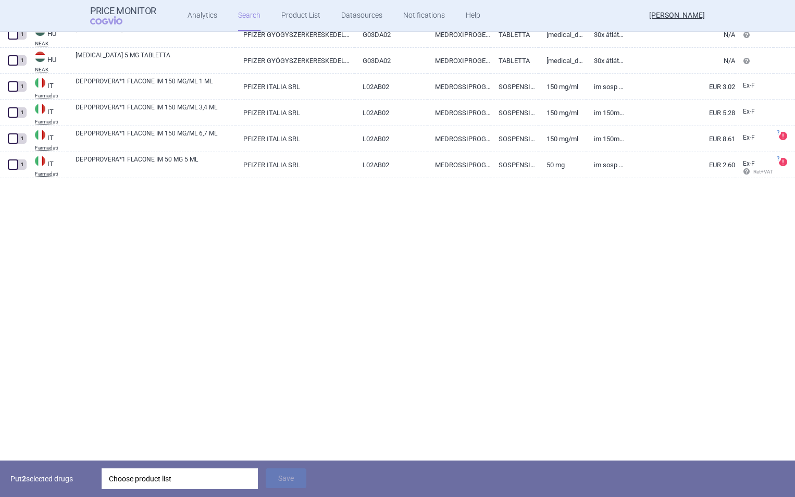
scroll to position [27, 0]
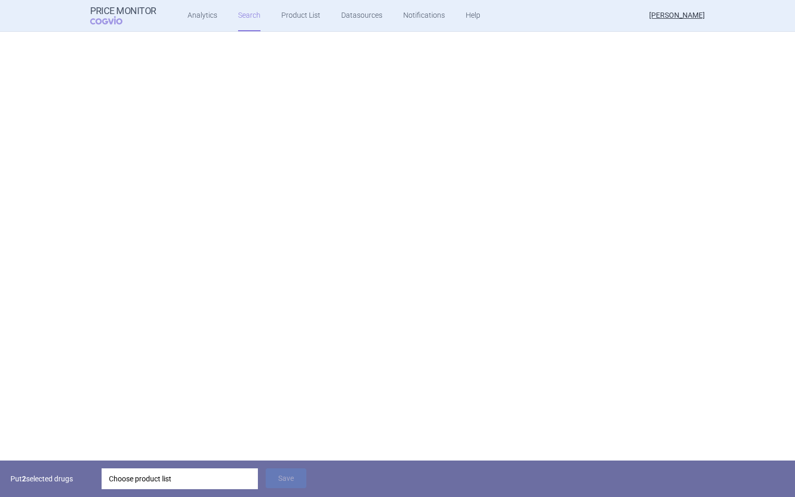
select select "mah"
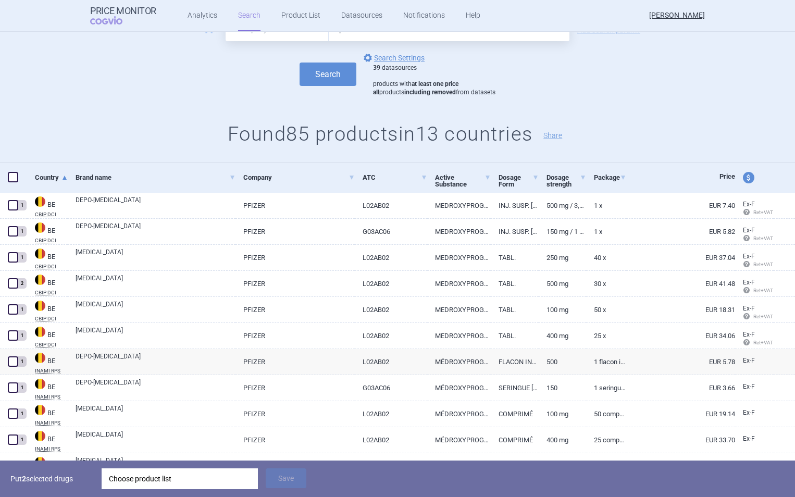
scroll to position [89, 0]
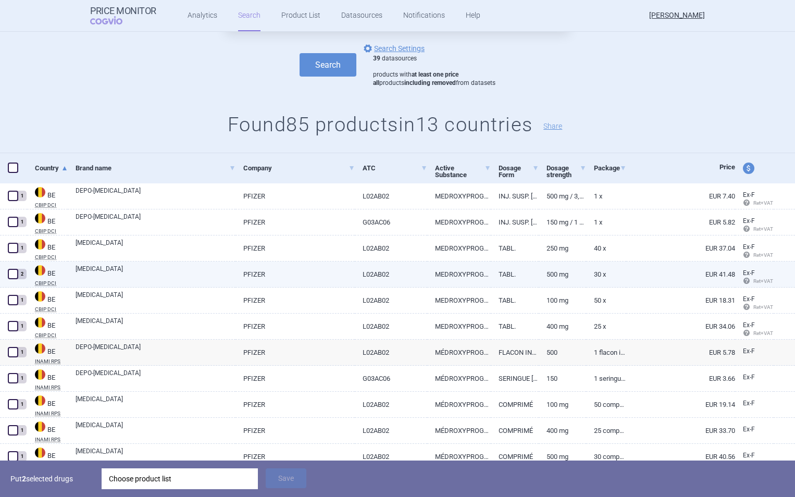
click at [13, 274] on span at bounding box center [13, 274] width 10 height 10
checkbox input "true"
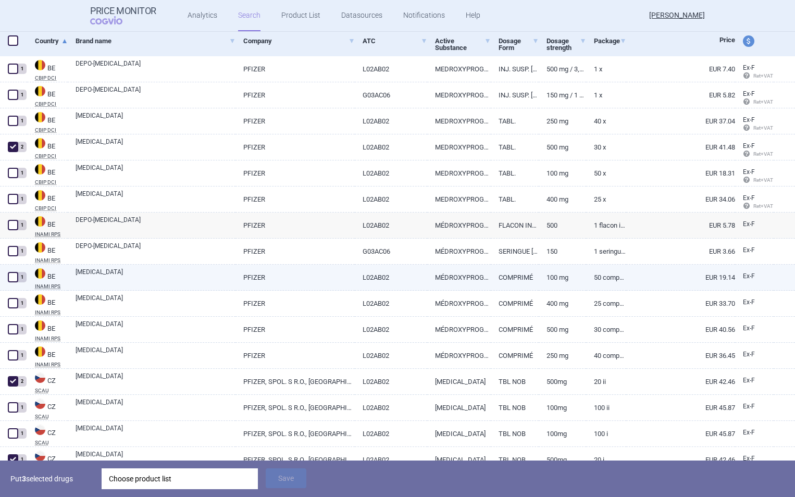
scroll to position [220, 0]
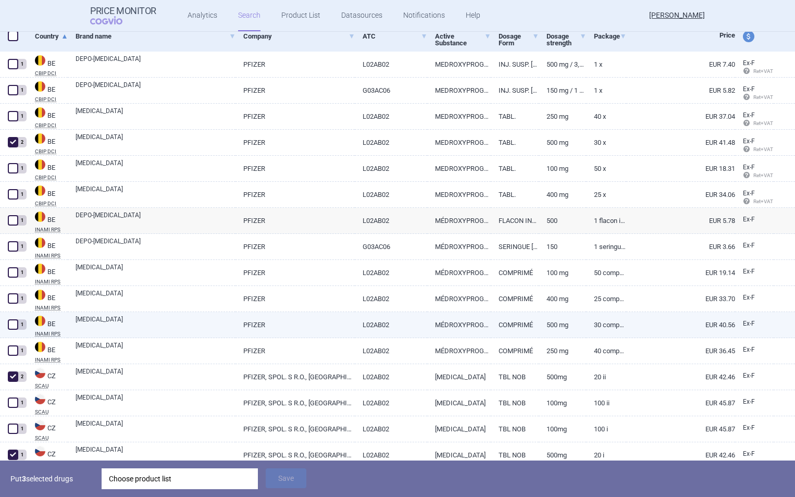
click at [13, 325] on span at bounding box center [13, 324] width 10 height 10
checkbox input "true"
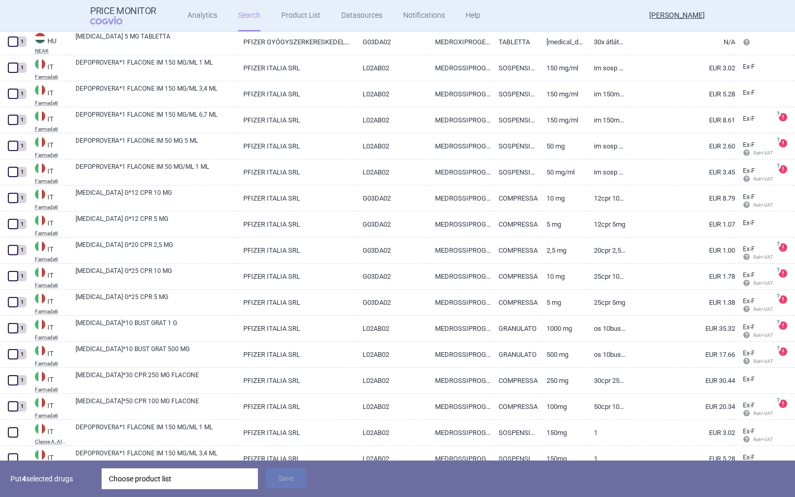
scroll to position [947, 0]
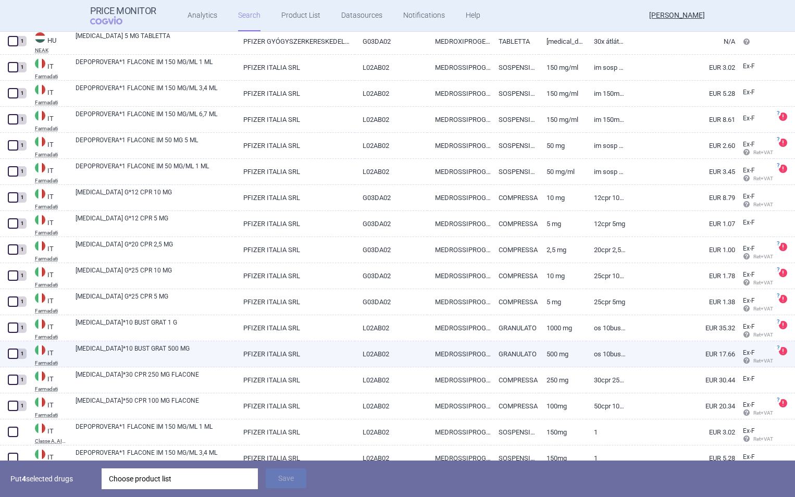
click at [15, 351] on span at bounding box center [13, 354] width 10 height 10
checkbox input "true"
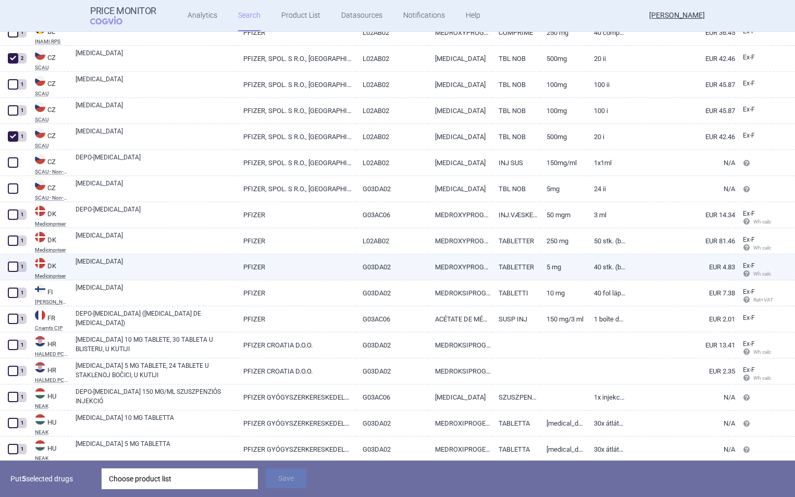
scroll to position [538, 0]
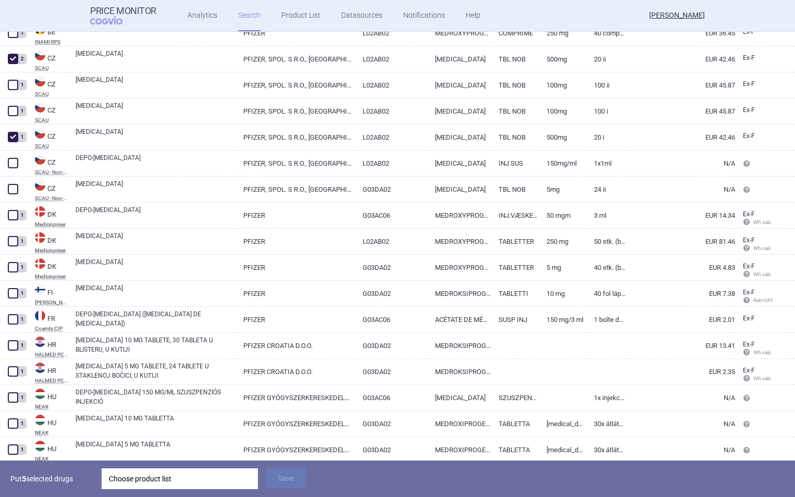
click at [167, 473] on div "Choose product list" at bounding box center [180, 478] width 142 height 21
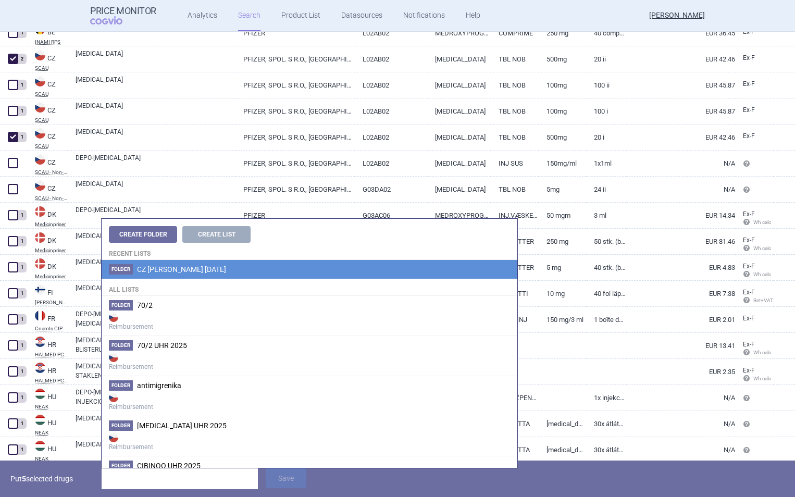
click at [206, 269] on span "CZ [PERSON_NAME] [DATE]" at bounding box center [181, 269] width 89 height 8
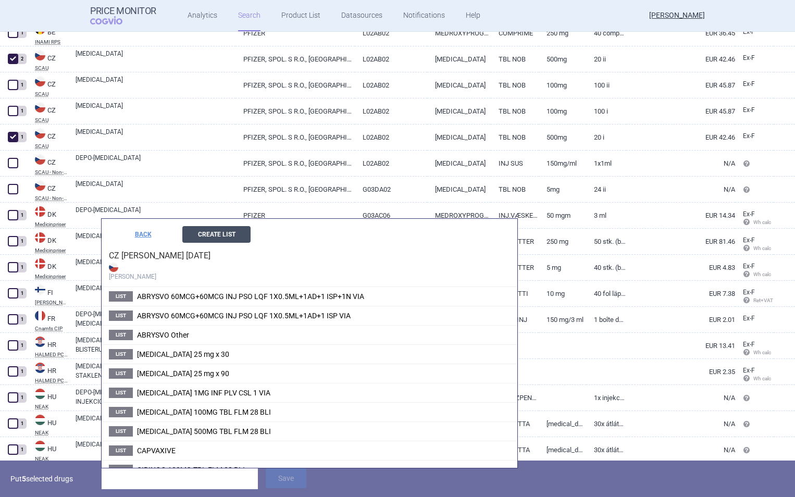
click at [220, 229] on button "Create List" at bounding box center [216, 234] width 68 height 17
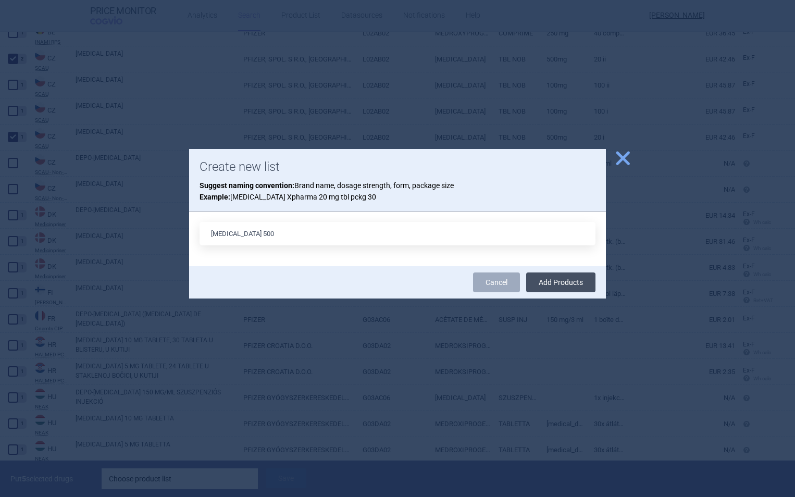
type input "[MEDICAL_DATA] 500"
click at [558, 285] on button "Add Products" at bounding box center [560, 283] width 69 height 20
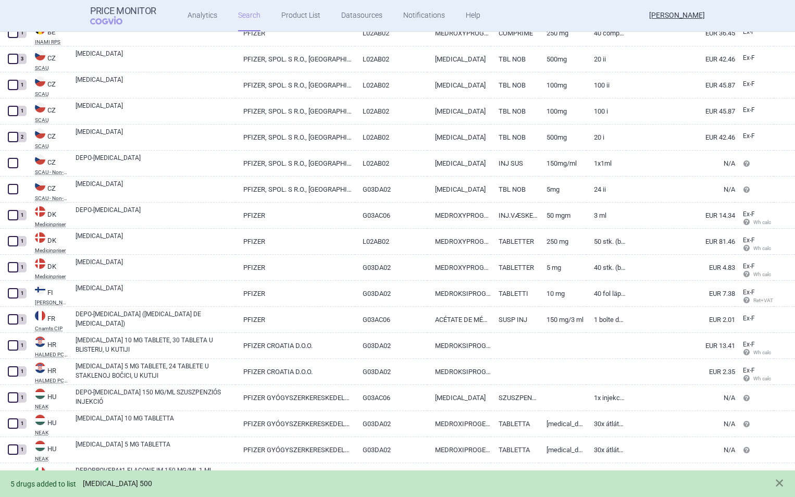
click at [114, 480] on link "[MEDICAL_DATA] 500" at bounding box center [117, 483] width 69 height 9
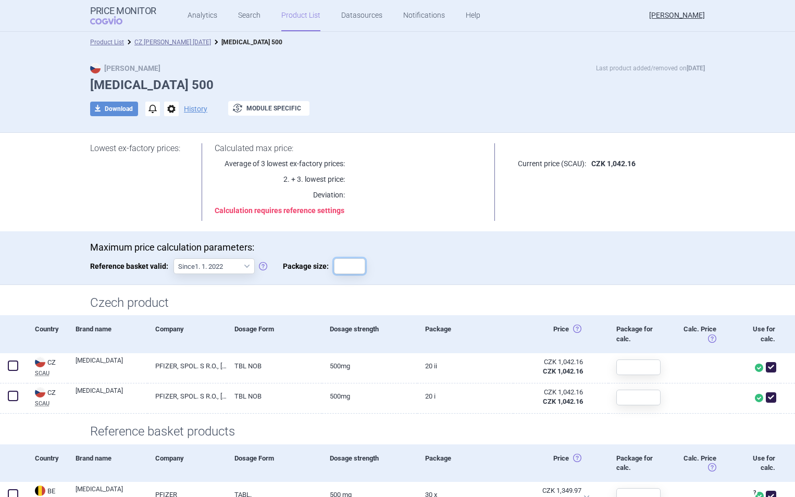
click at [351, 267] on input "Package size:" at bounding box center [349, 266] width 31 height 16
type input "20"
click at [442, 260] on div "Maximum price calculation parameters: Reference basket valid: Since 1. 1. 2022 …" at bounding box center [397, 263] width 615 height 43
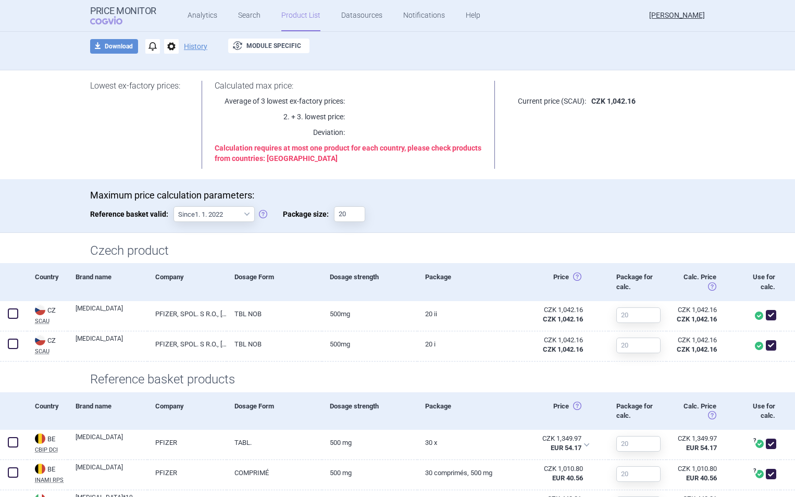
scroll to position [63, 0]
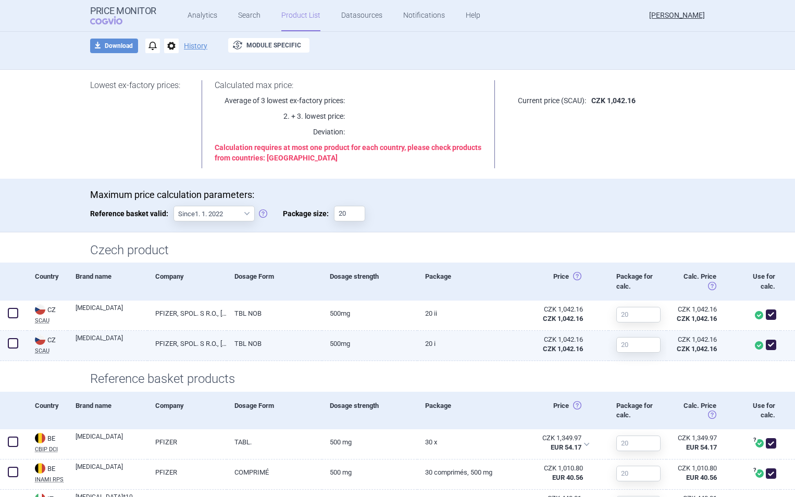
click at [13, 346] on span at bounding box center [13, 343] width 10 height 10
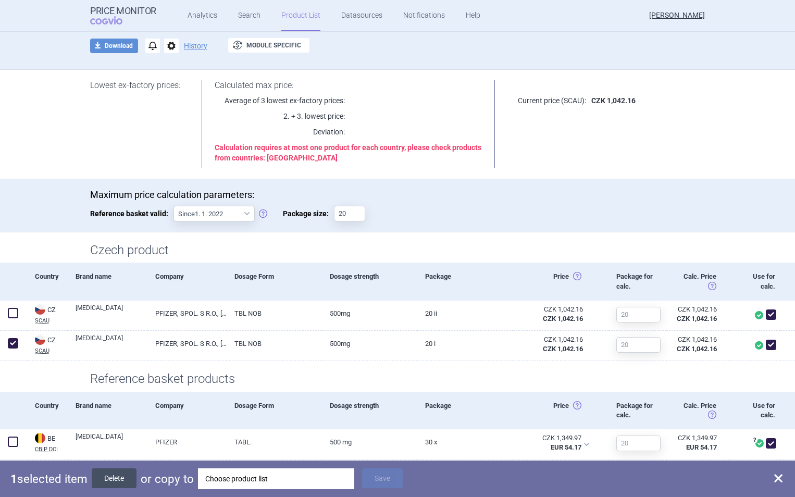
click at [113, 476] on button "Delete" at bounding box center [114, 478] width 45 height 20
checkbox input "false"
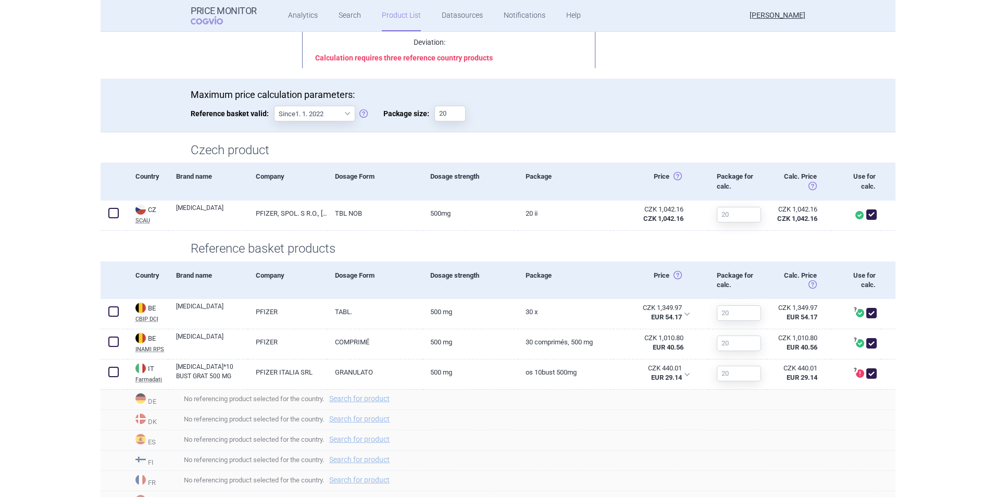
scroll to position [155, 0]
